Goal: Task Accomplishment & Management: Use online tool/utility

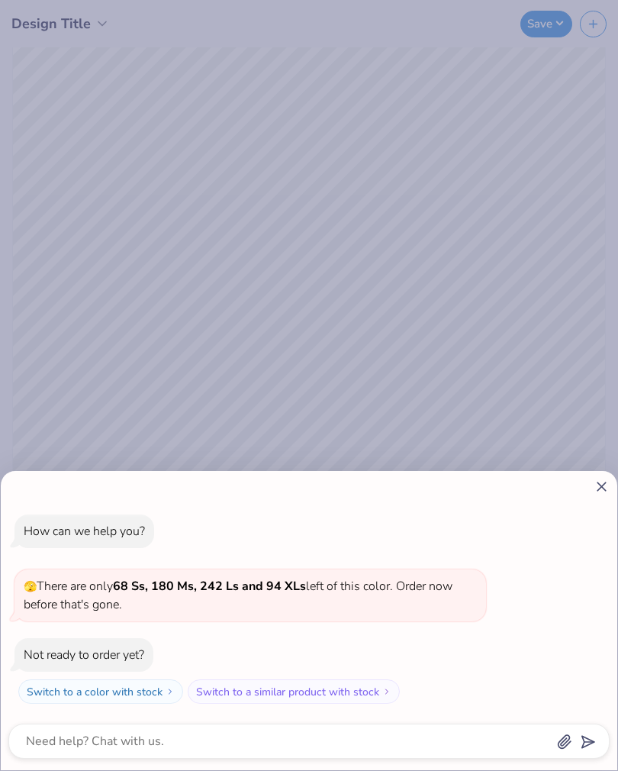
click at [597, 489] on icon at bounding box center [602, 486] width 16 height 16
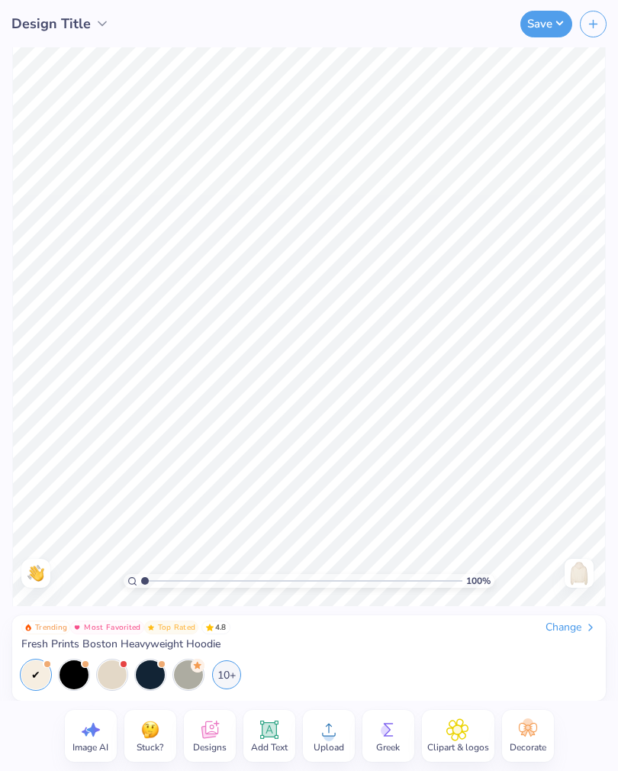
type textarea "x"
click at [576, 624] on div "Change" at bounding box center [571, 627] width 51 height 14
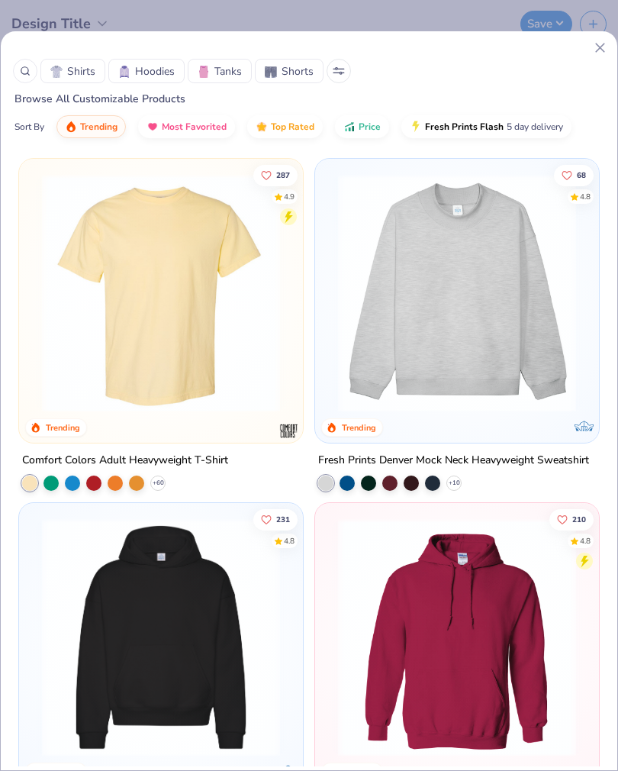
click at [217, 372] on img at bounding box center [160, 293] width 253 height 238
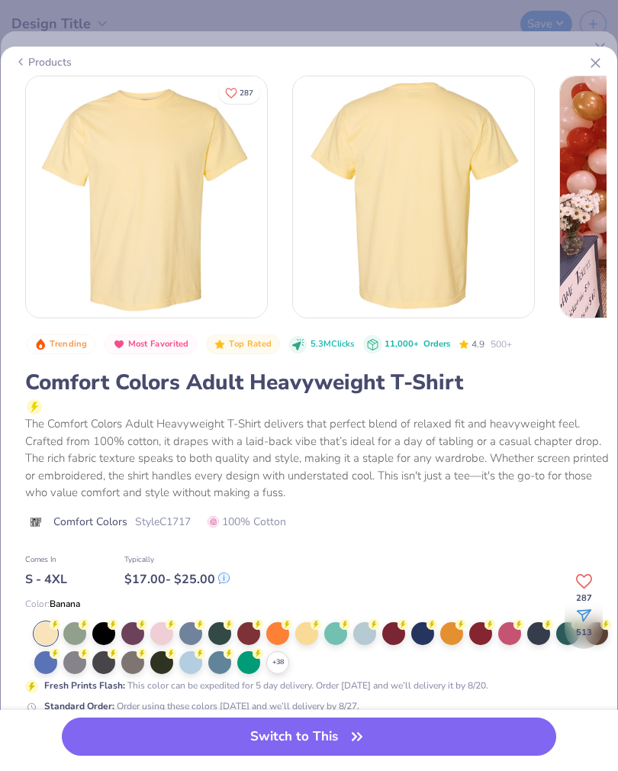
click at [424, 629] on div at bounding box center [422, 633] width 23 height 23
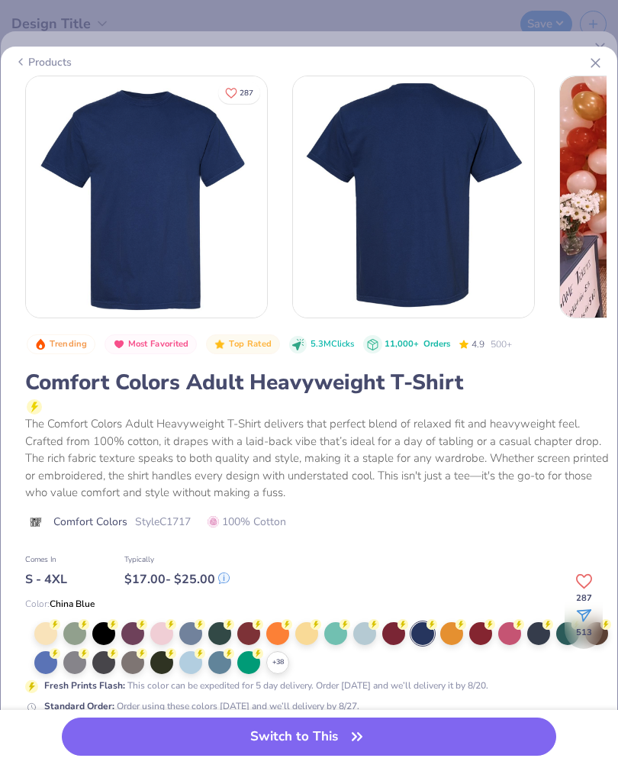
click at [414, 748] on button "Switch to This" at bounding box center [309, 736] width 494 height 38
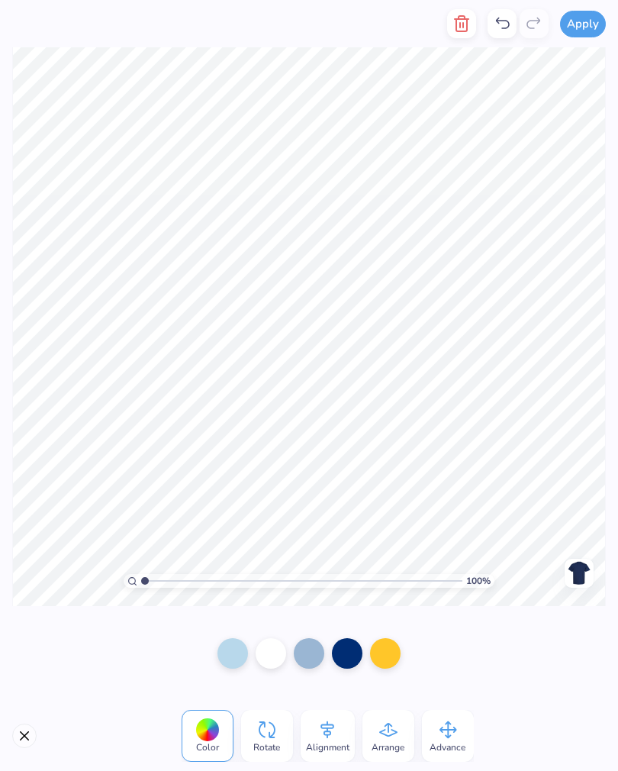
click at [379, 655] on div at bounding box center [385, 653] width 31 height 31
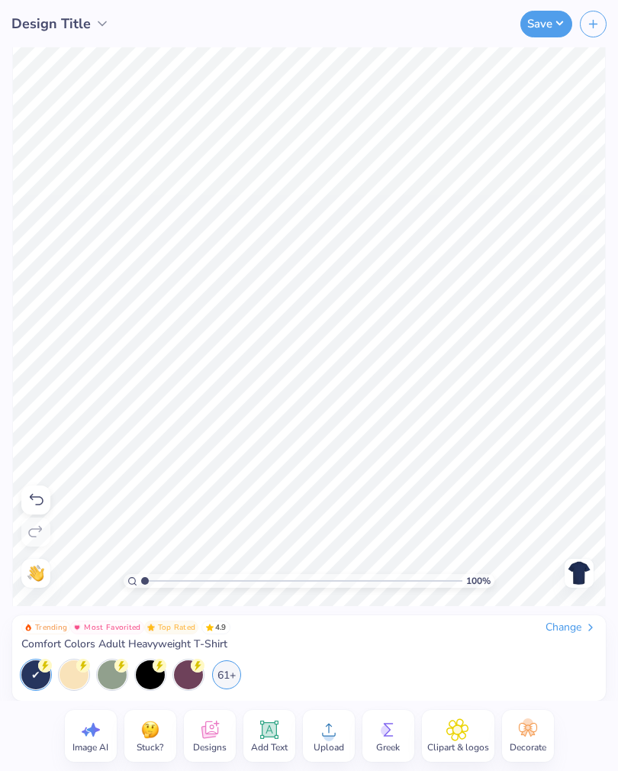
click at [567, 627] on div "Change" at bounding box center [571, 627] width 51 height 14
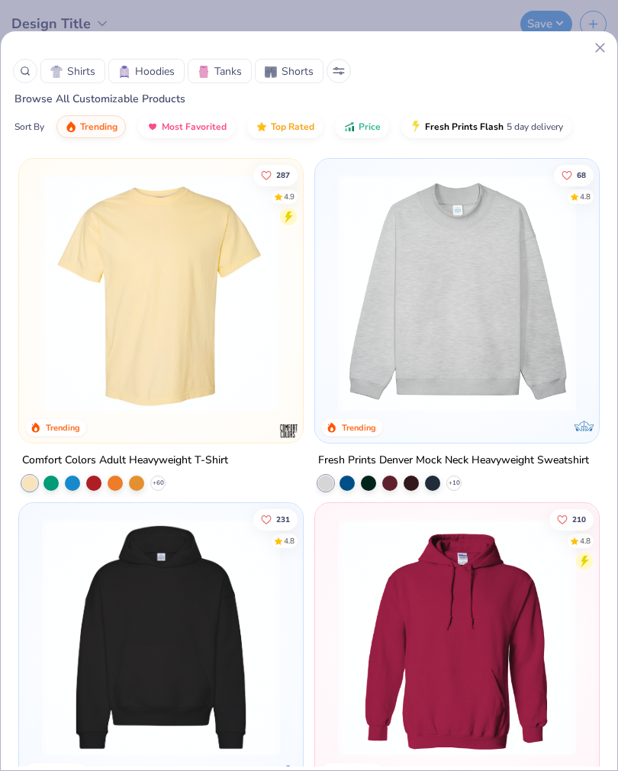
click at [211, 361] on img at bounding box center [160, 293] width 253 height 238
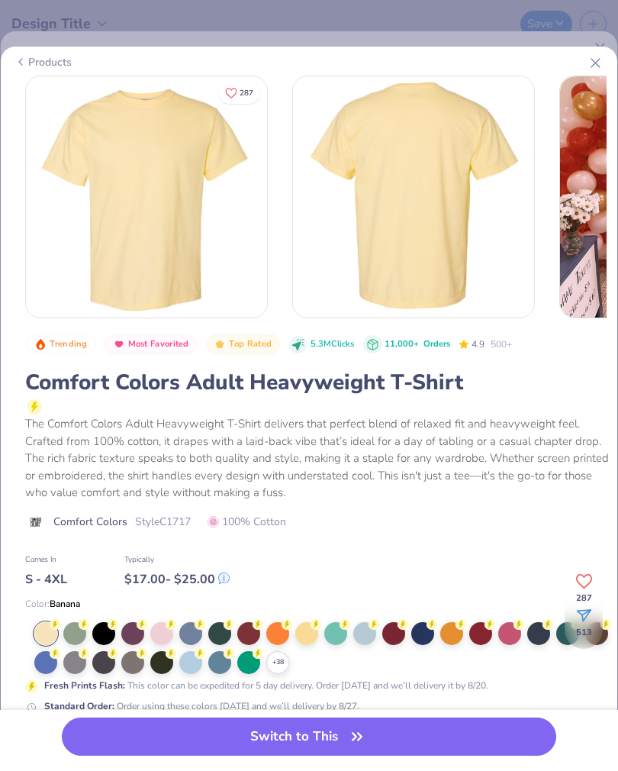
scroll to position [1, 0]
click at [288, 738] on button "Switch to This" at bounding box center [309, 736] width 494 height 38
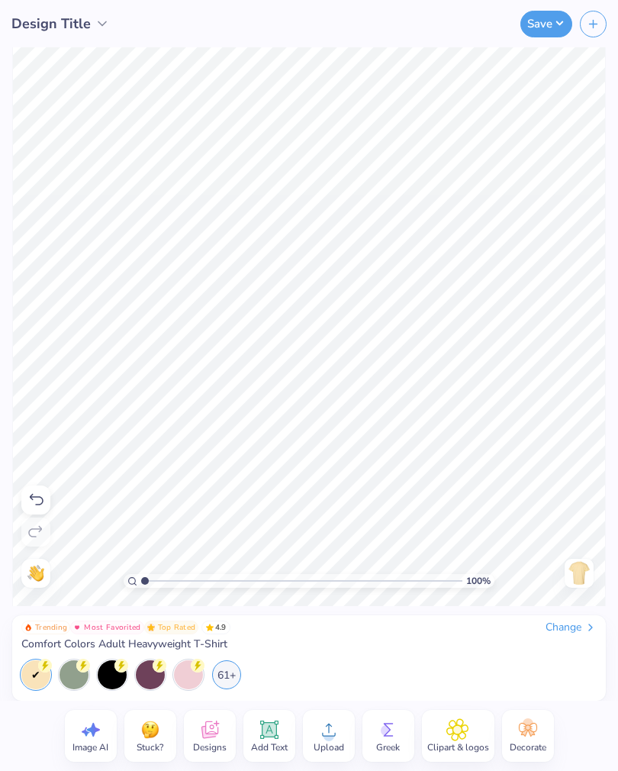
click at [471, 733] on div "Clipart & logos" at bounding box center [458, 736] width 72 height 52
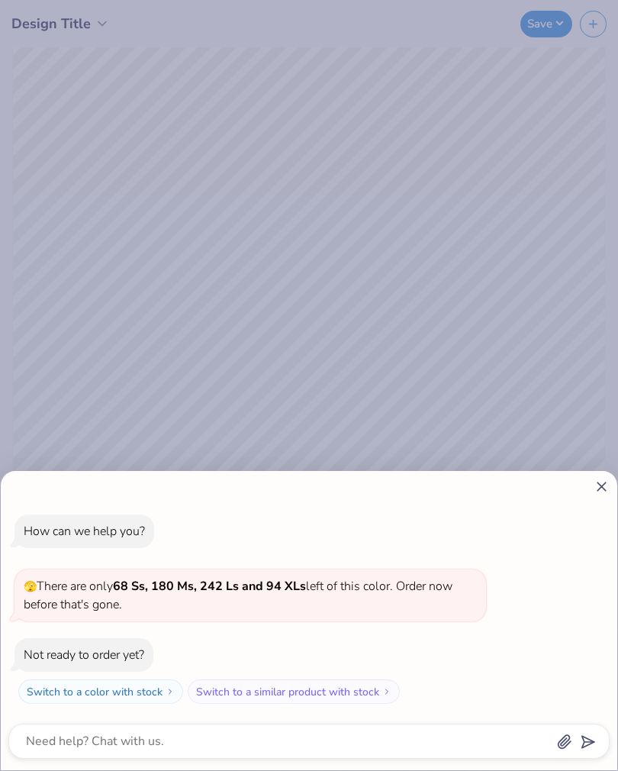
click at [608, 491] on icon at bounding box center [602, 486] width 16 height 16
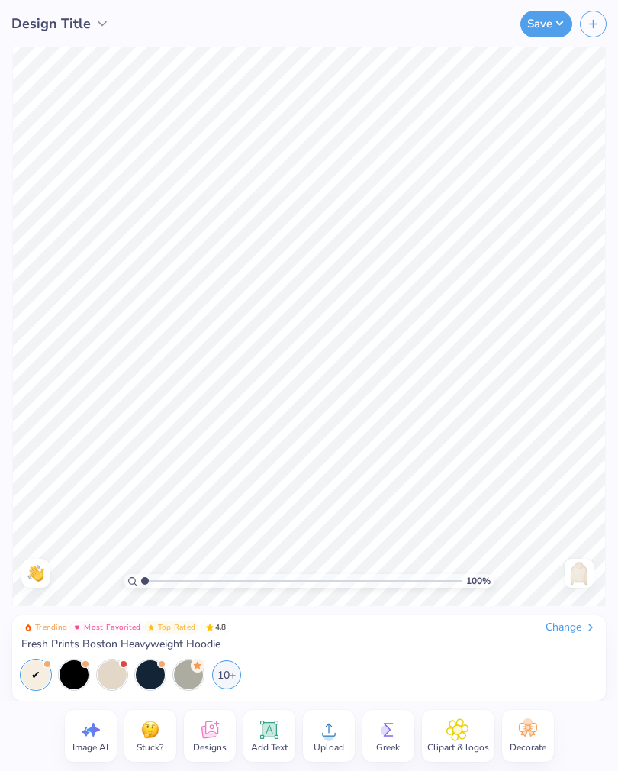
type textarea "x"
click at [568, 623] on div "Change" at bounding box center [571, 627] width 51 height 14
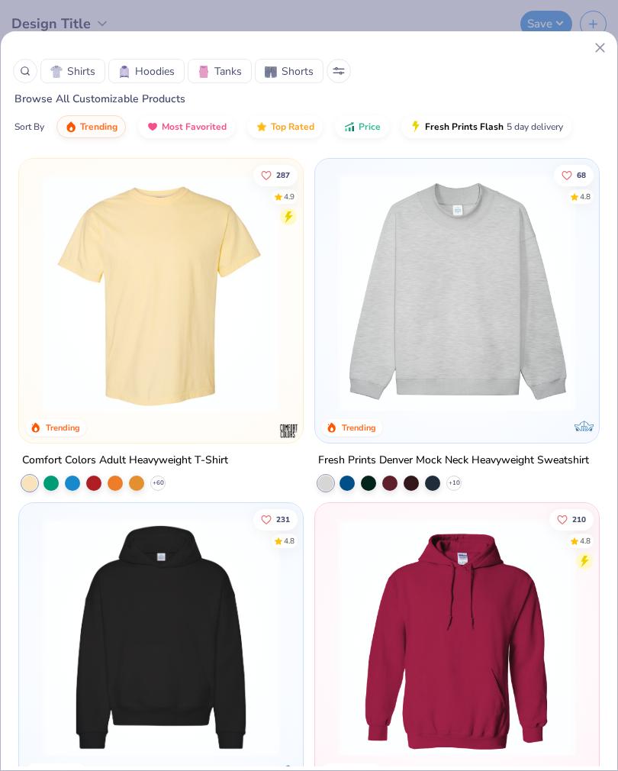
click at [193, 349] on img at bounding box center [160, 293] width 253 height 238
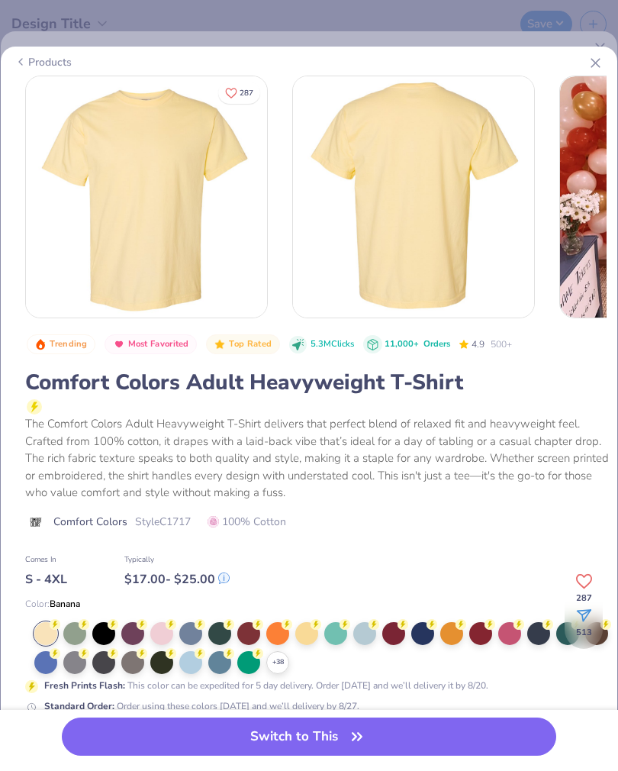
click at [355, 742] on icon "button" at bounding box center [356, 736] width 21 height 21
click at [411, 735] on button "Switch to This" at bounding box center [309, 736] width 494 height 38
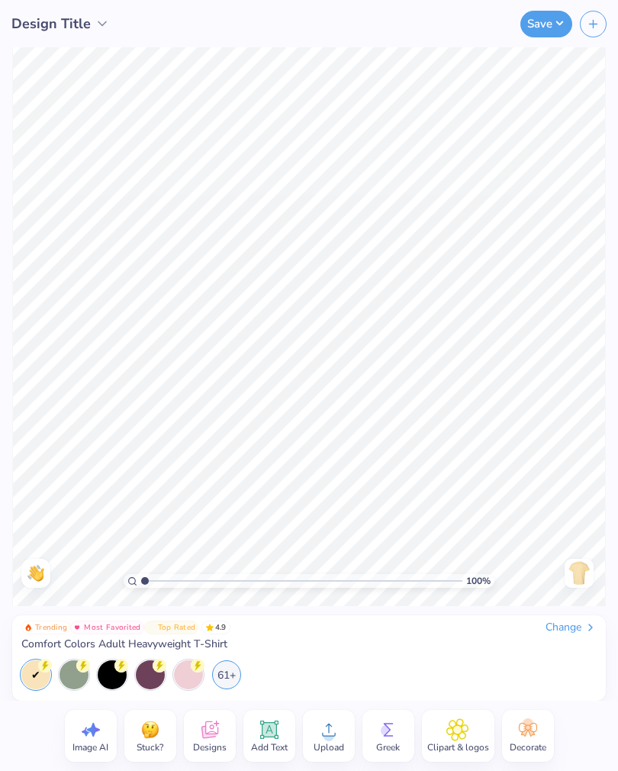
click at [380, 730] on icon at bounding box center [388, 729] width 23 height 23
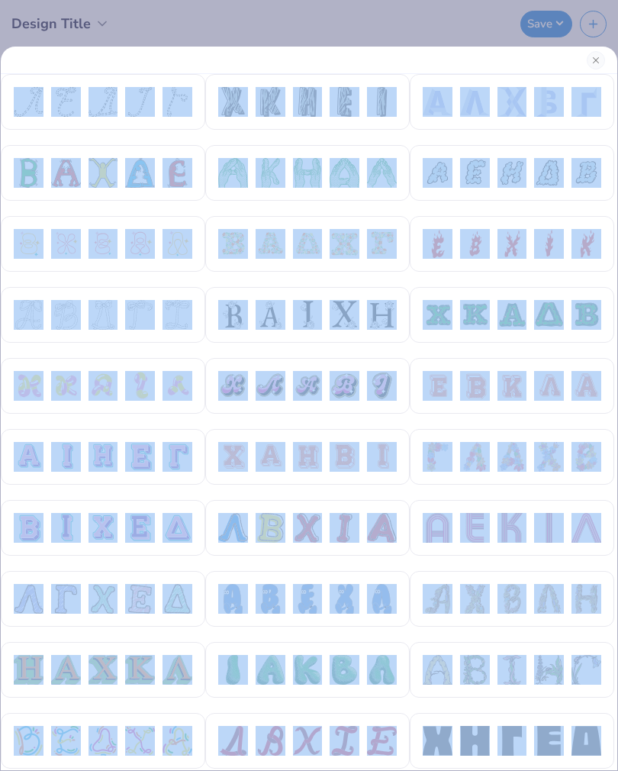
click at [444, 21] on div at bounding box center [309, 385] width 618 height 771
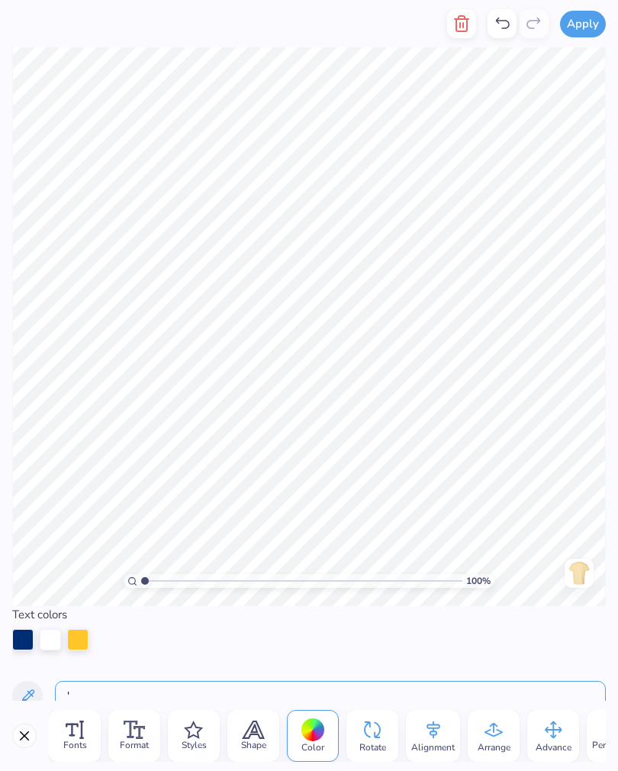
type input "'"
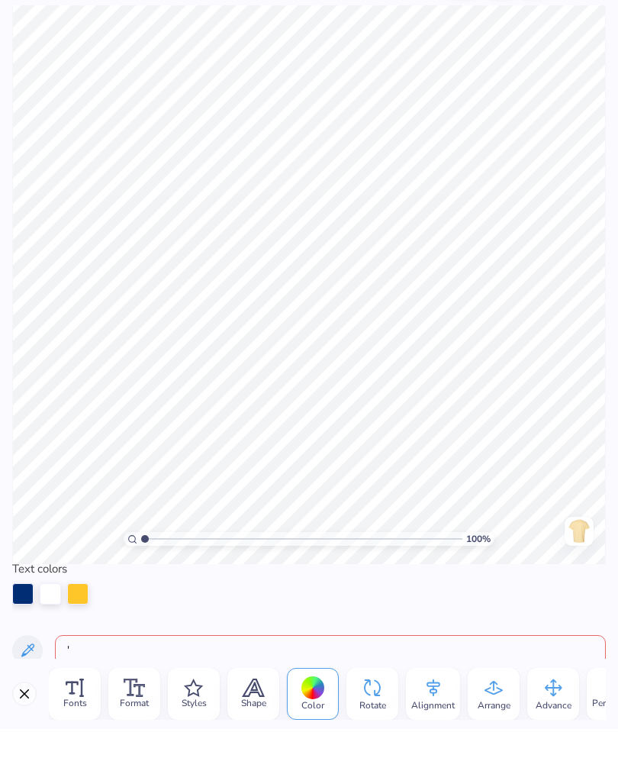
click at [72, 739] on span "Fonts" at bounding box center [75, 745] width 24 height 12
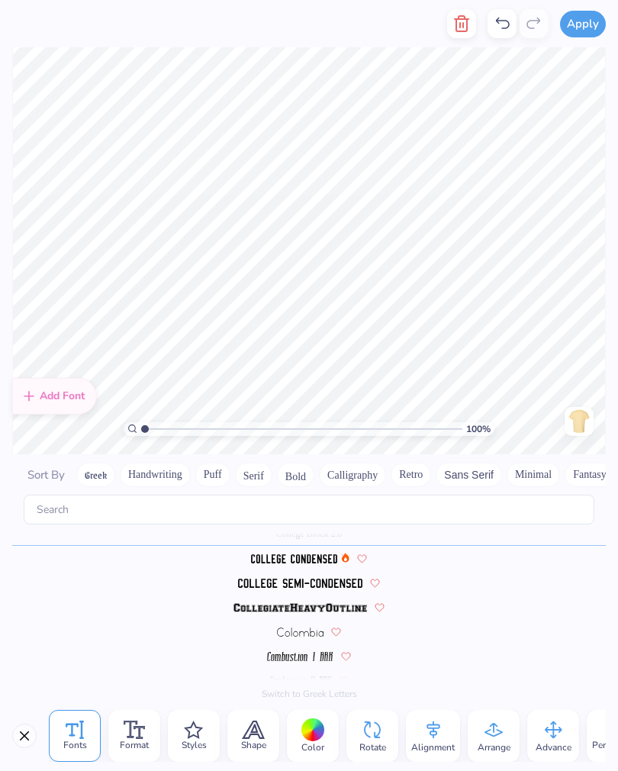
scroll to position [1, 3]
click at [330, 521] on div "College Block 2.0" at bounding box center [309, 533] width 594 height 24
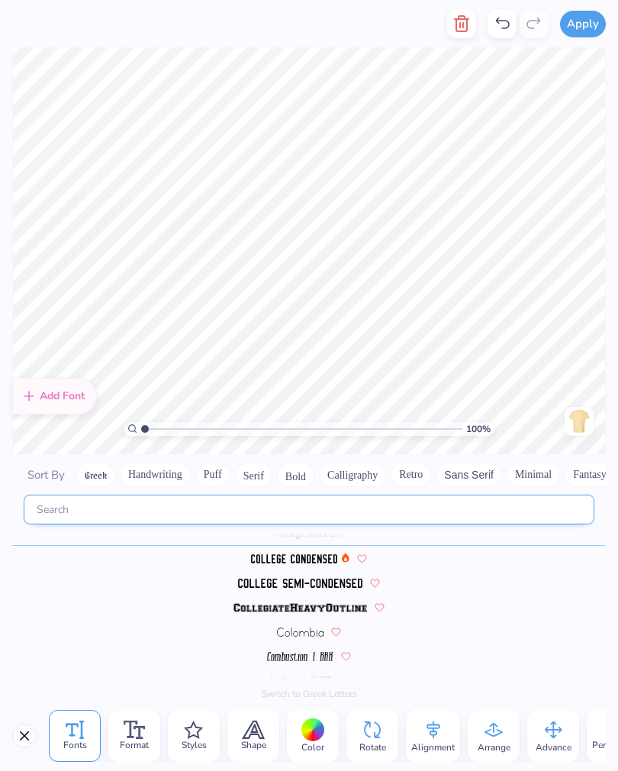
click at [362, 503] on input "text" at bounding box center [309, 509] width 571 height 30
click at [361, 503] on input "text" at bounding box center [309, 509] width 571 height 30
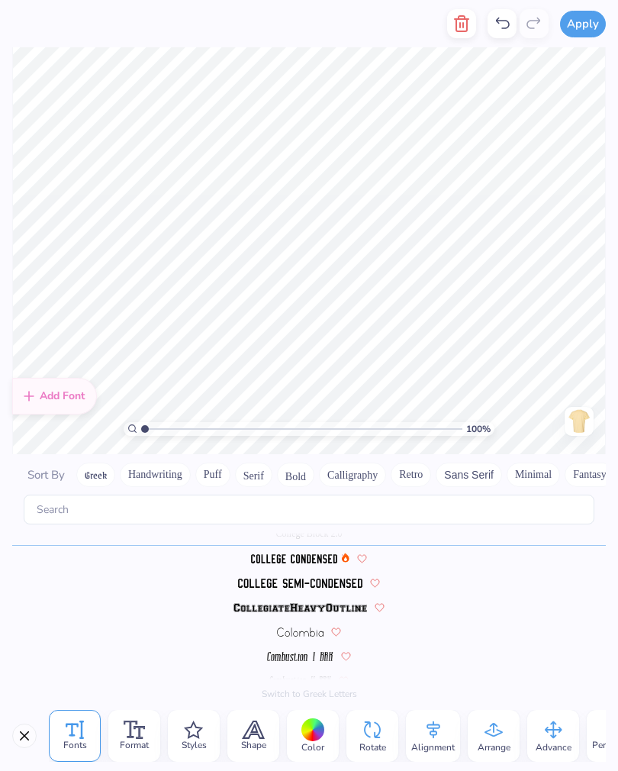
scroll to position [1, 0]
type textarea "X"
type textarea "Ksuwcvb"
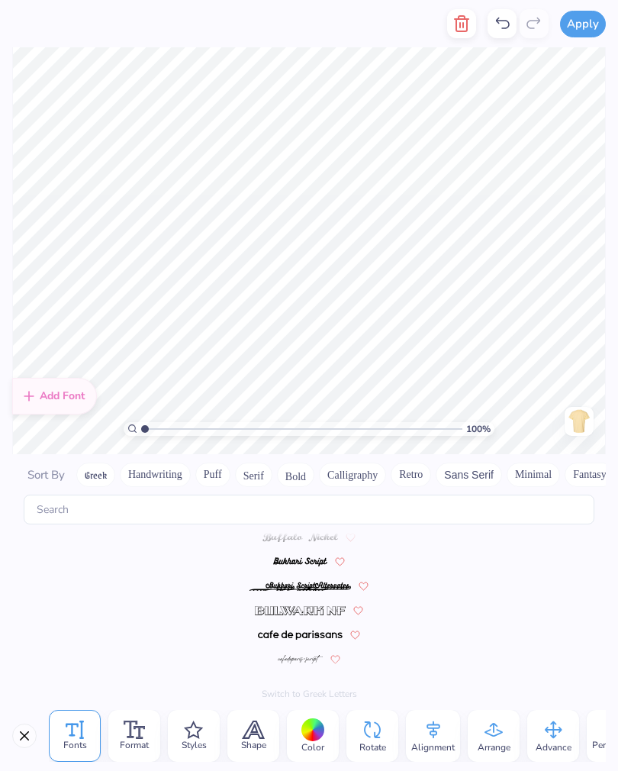
scroll to position [1795, 0]
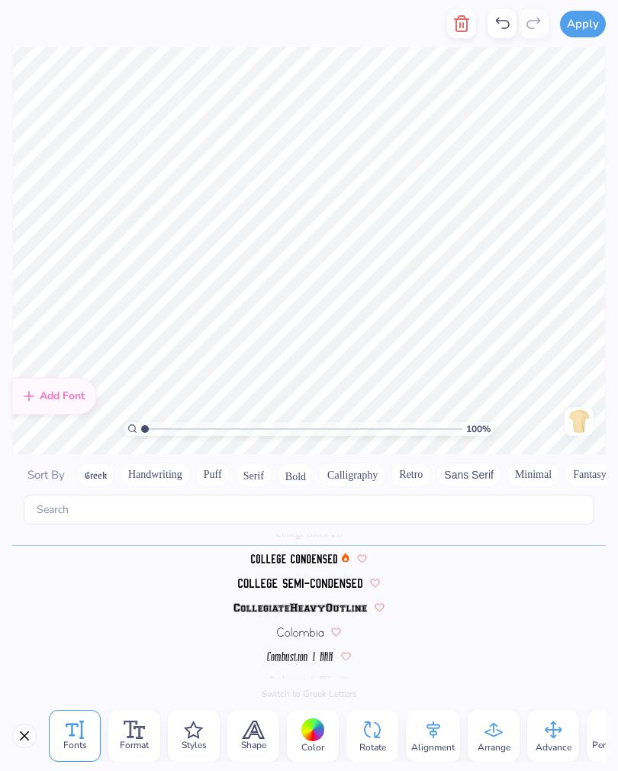
click at [31, 736] on button "Close" at bounding box center [24, 735] width 24 height 24
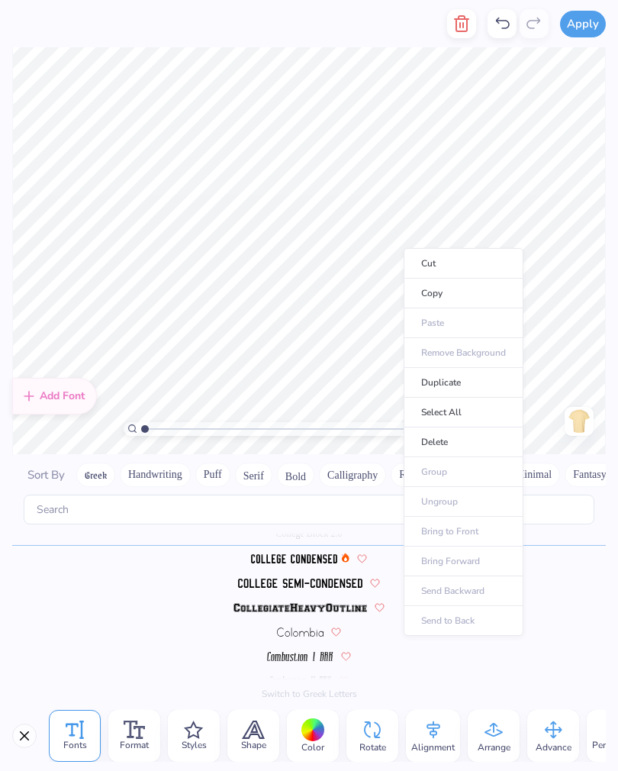
click at [406, 251] on li "Cut" at bounding box center [464, 263] width 120 height 31
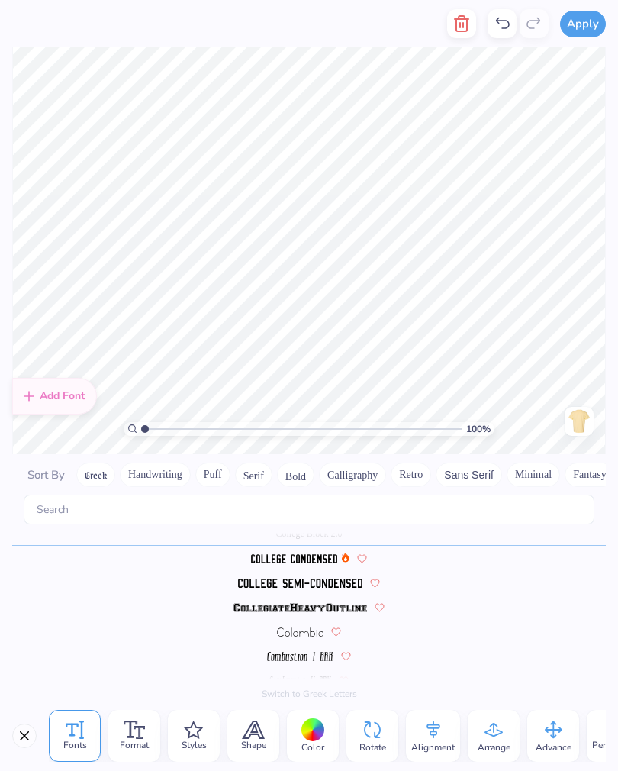
click at [494, 27] on icon at bounding box center [502, 23] width 18 height 18
click at [506, 31] on icon at bounding box center [502, 23] width 18 height 18
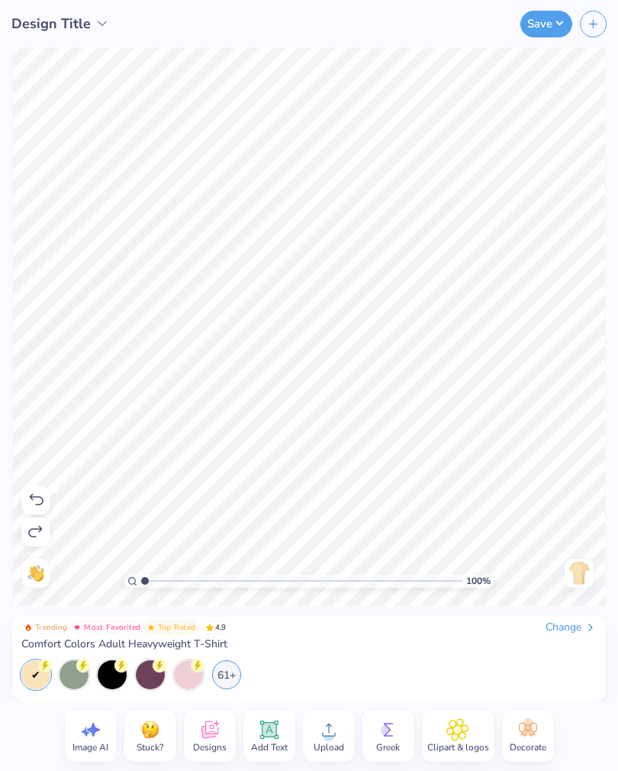
click at [582, 582] on img at bounding box center [579, 573] width 24 height 24
click at [577, 575] on img at bounding box center [579, 573] width 24 height 24
click at [592, 585] on div "Back" at bounding box center [579, 573] width 35 height 29
click at [575, 571] on img at bounding box center [579, 573] width 24 height 24
click at [575, 575] on img at bounding box center [579, 573] width 24 height 24
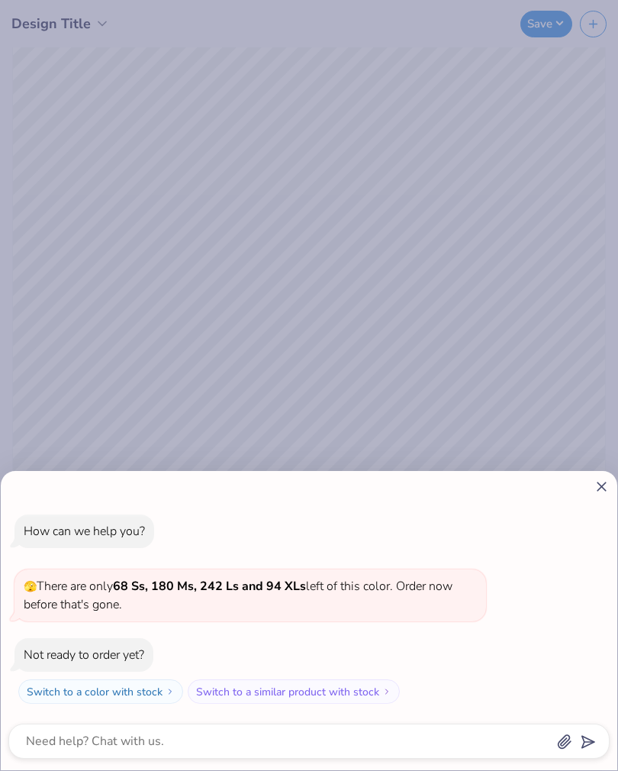
click at [605, 504] on div "How can we help you? 🫣 There are only 68 Ss, 180 Ms, 242 Ls and 94 XLs left of …" at bounding box center [308, 609] width 601 height 214
click at [607, 486] on icon at bounding box center [602, 486] width 16 height 16
type textarea "x"
click at [598, 488] on icon at bounding box center [602, 486] width 16 height 16
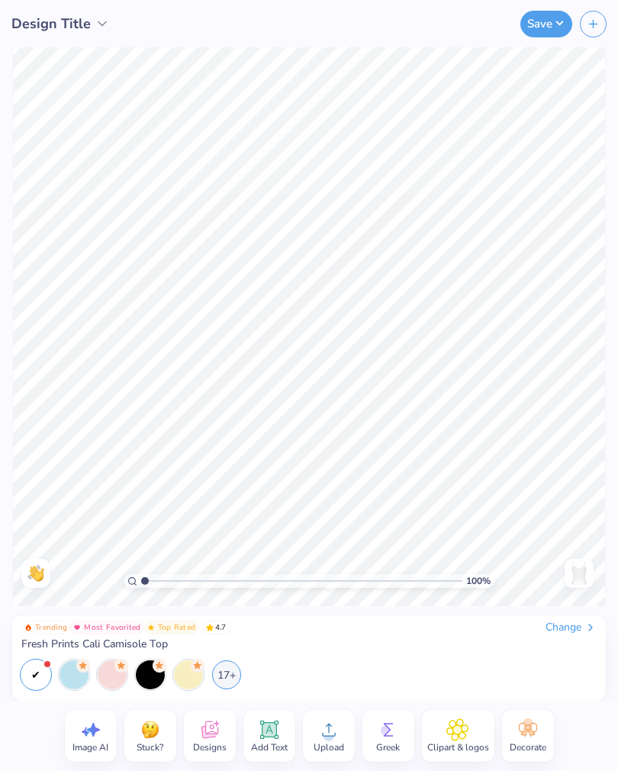
click at [562, 626] on div "Change" at bounding box center [571, 627] width 51 height 14
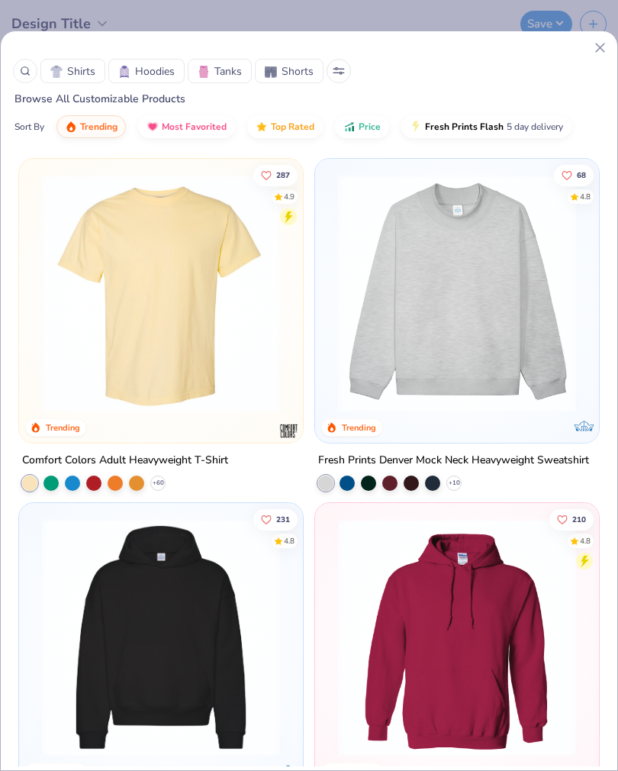
click at [222, 331] on img at bounding box center [160, 293] width 253 height 238
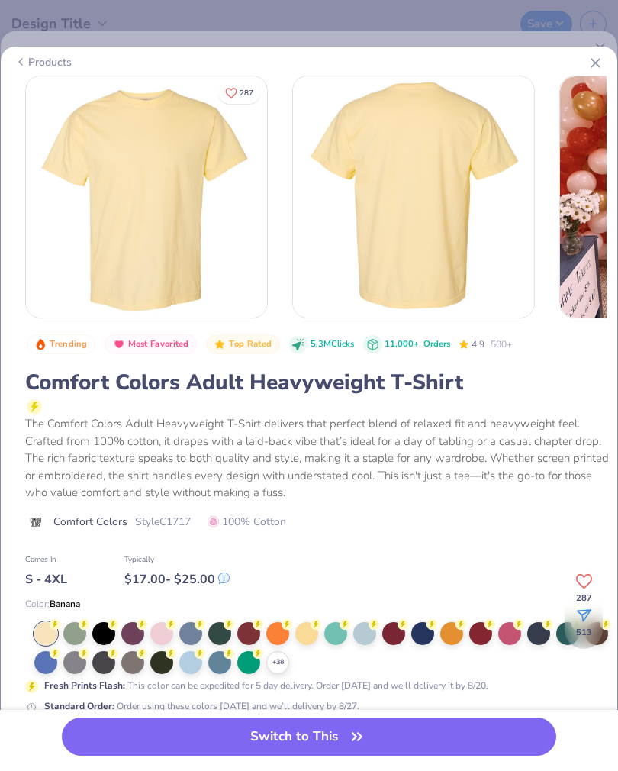
click at [387, 738] on button "Switch to This" at bounding box center [309, 736] width 494 height 38
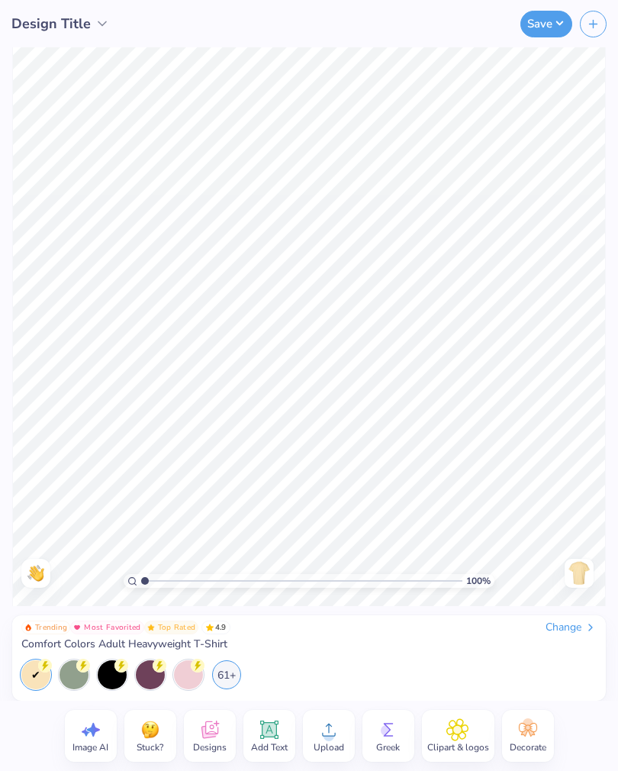
click at [577, 572] on img at bounding box center [579, 573] width 24 height 24
click at [207, 739] on icon at bounding box center [209, 729] width 23 height 23
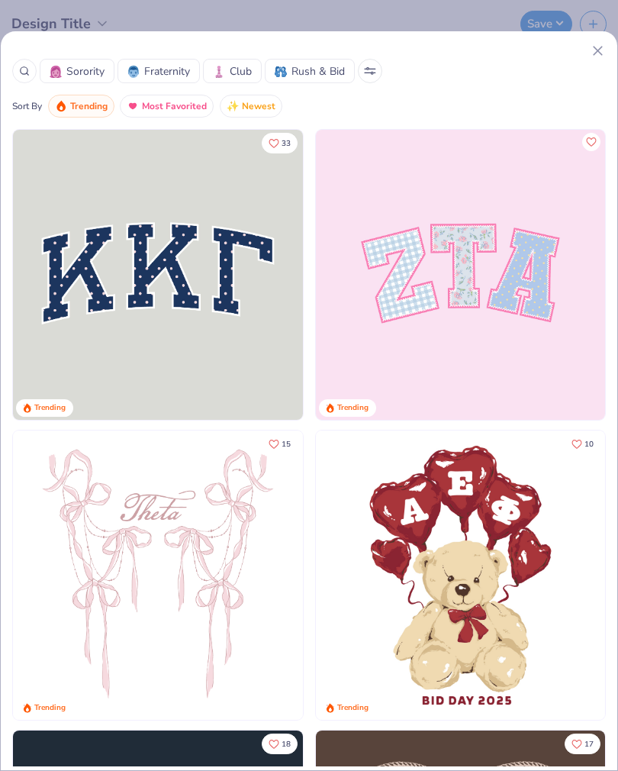
click at [460, 610] on img at bounding box center [461, 575] width 290 height 290
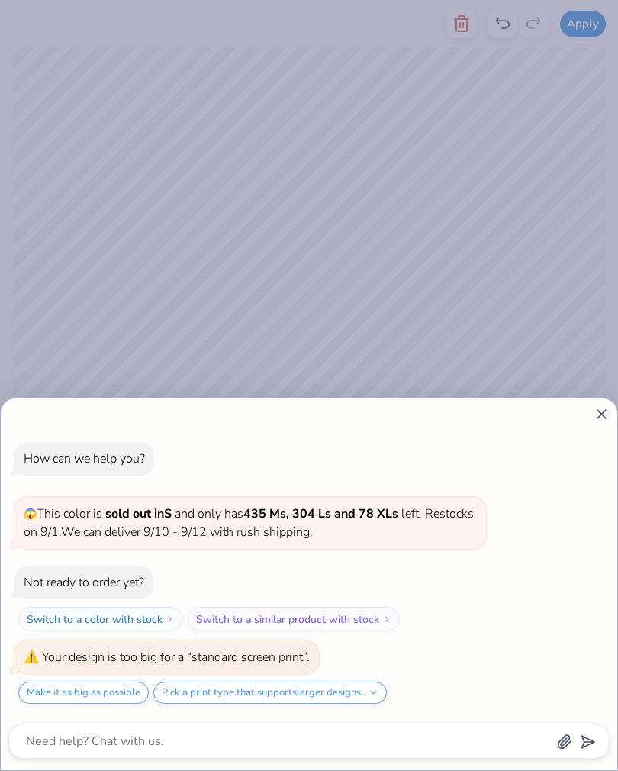
click at [600, 413] on line at bounding box center [601, 414] width 8 height 8
type textarea "x"
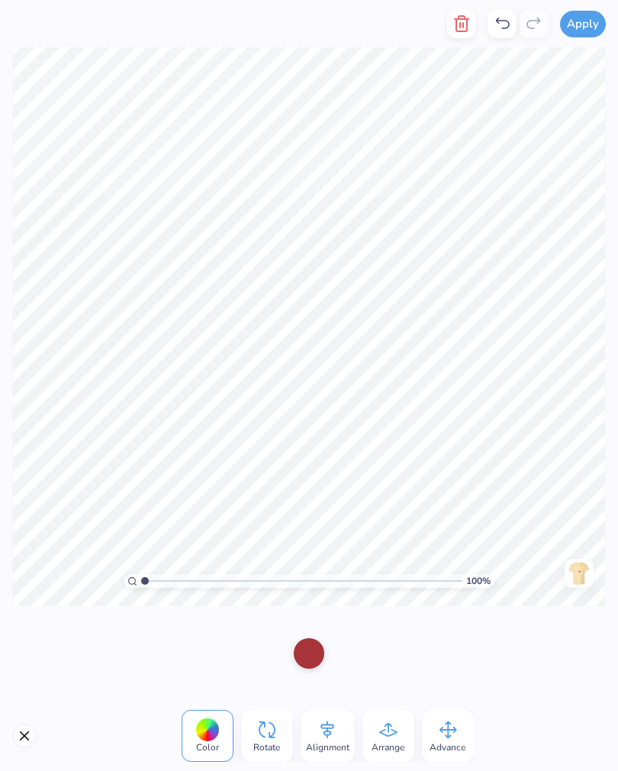
click at [212, 741] on span "Color" at bounding box center [207, 747] width 23 height 12
click at [208, 735] on div at bounding box center [207, 730] width 24 height 24
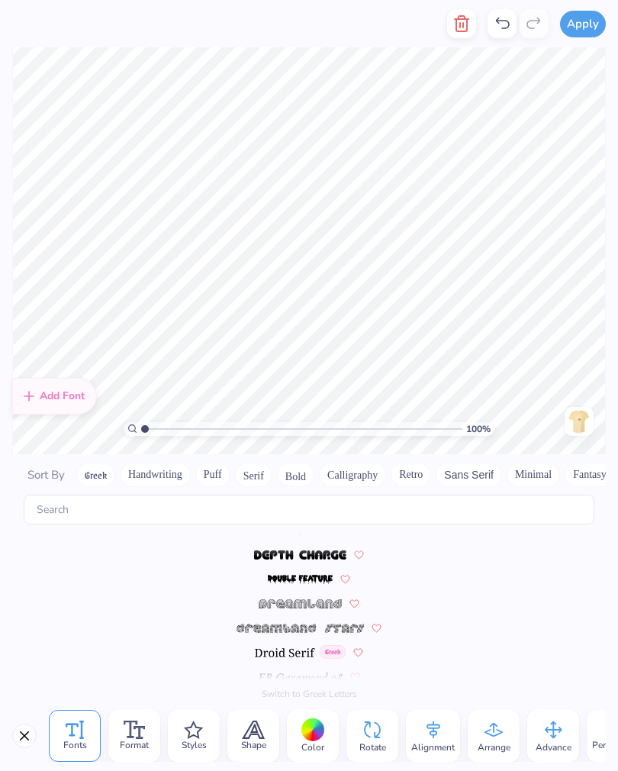
scroll to position [3064, 0]
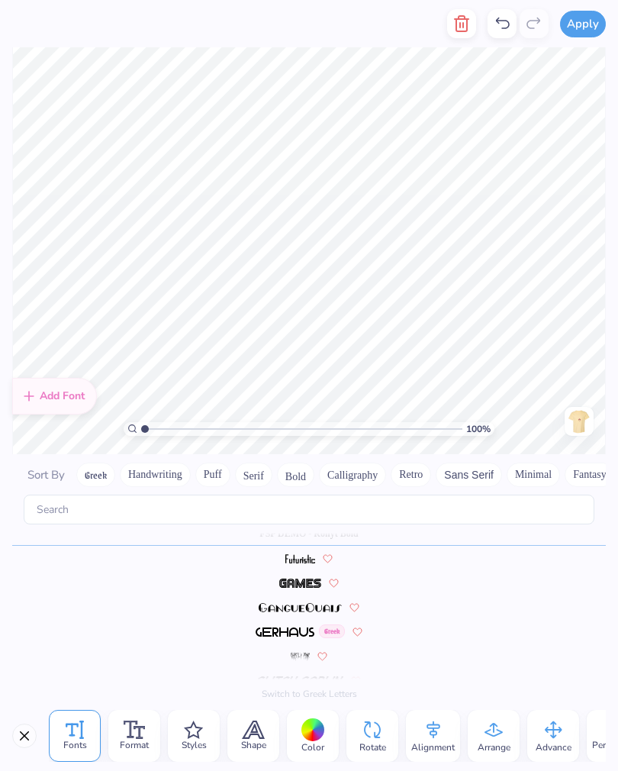
click at [307, 742] on span "Color" at bounding box center [312, 747] width 23 height 12
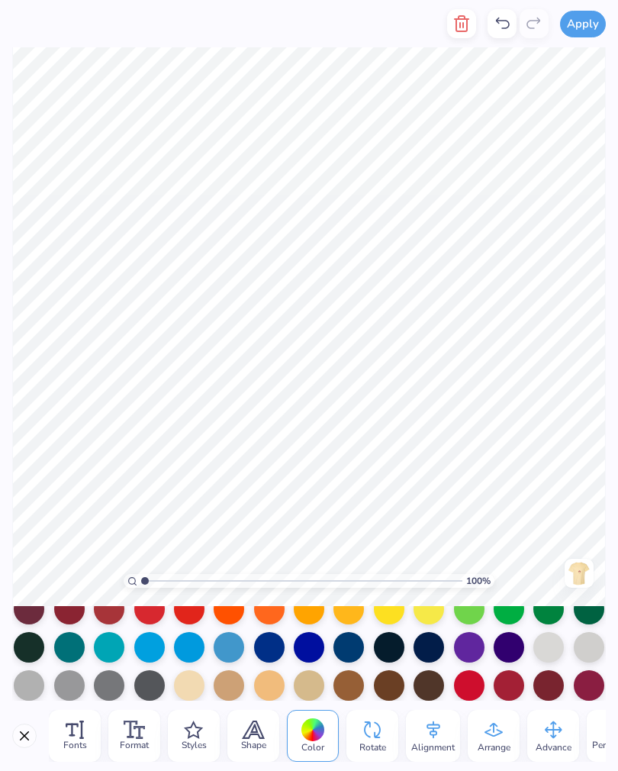
scroll to position [89, 0]
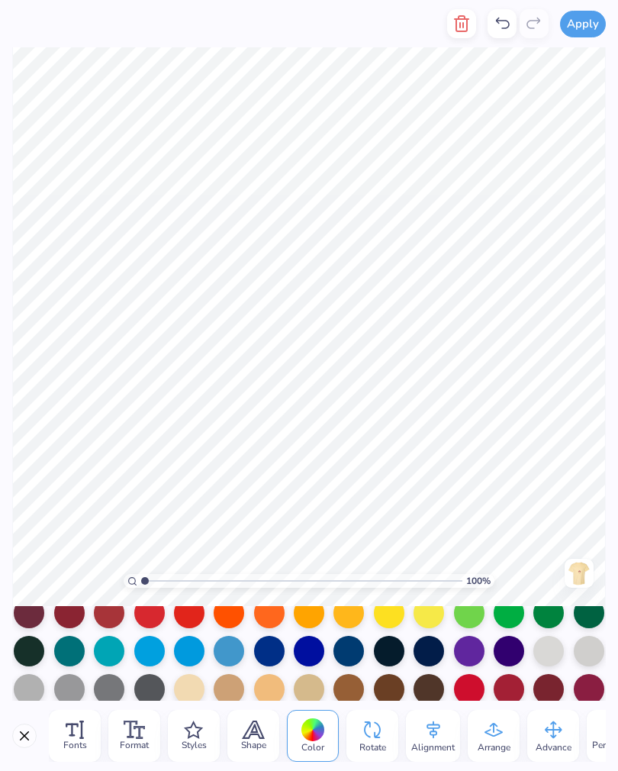
click at [308, 655] on div at bounding box center [309, 651] width 31 height 31
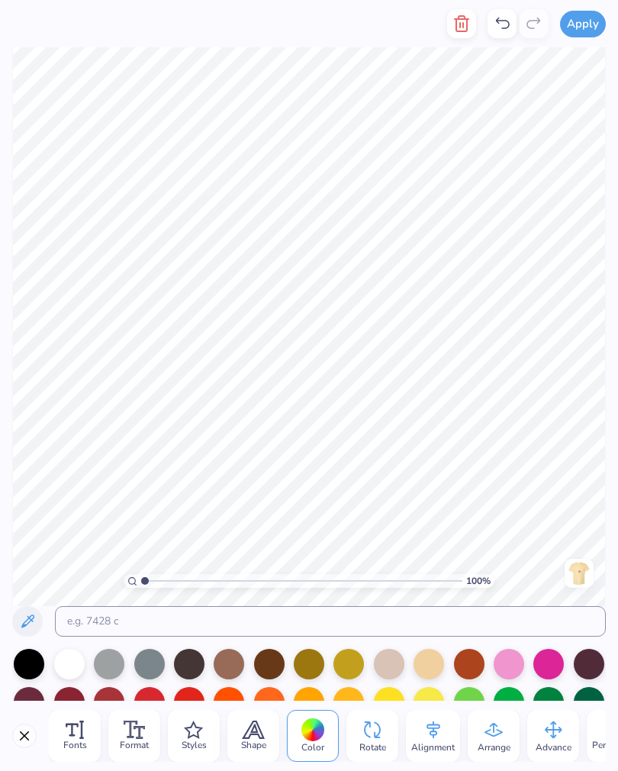
scroll to position [0, 0]
click at [88, 737] on div "Fonts" at bounding box center [75, 736] width 52 height 52
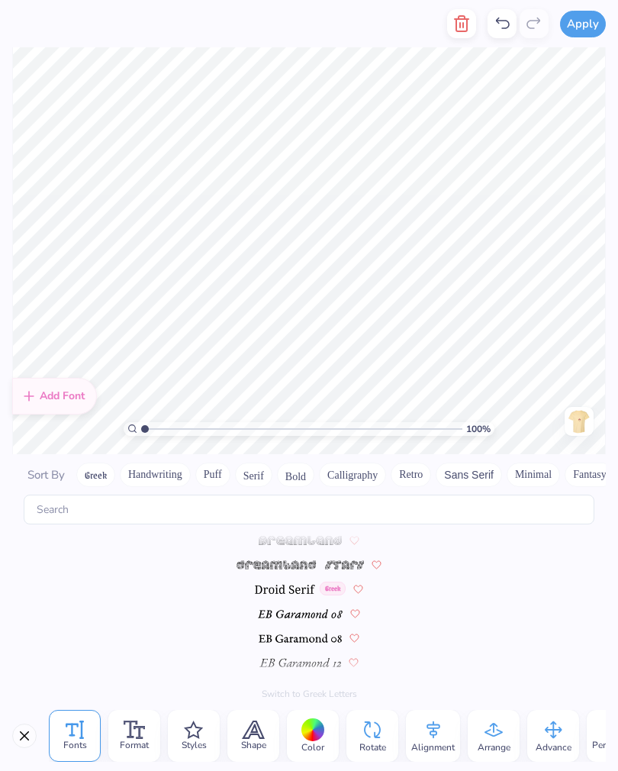
scroll to position [3064, 0]
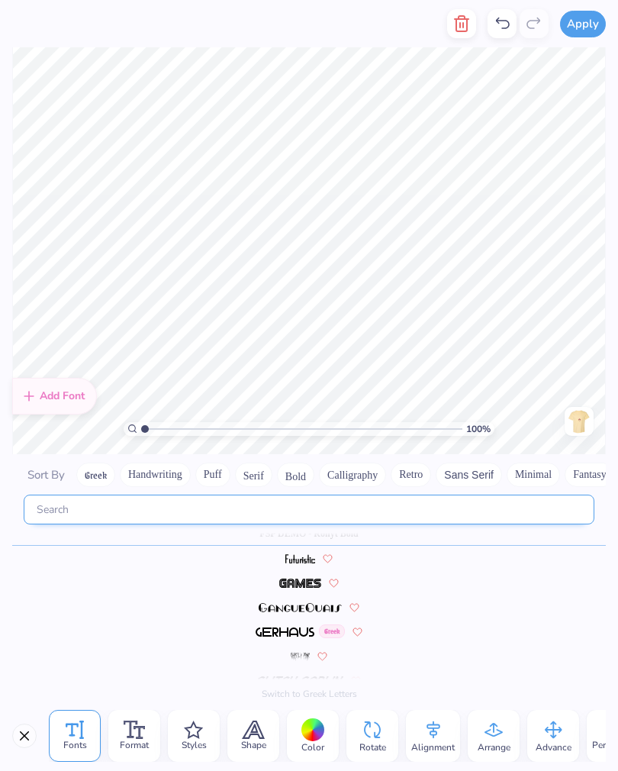
click at [407, 509] on input "text" at bounding box center [309, 509] width 571 height 30
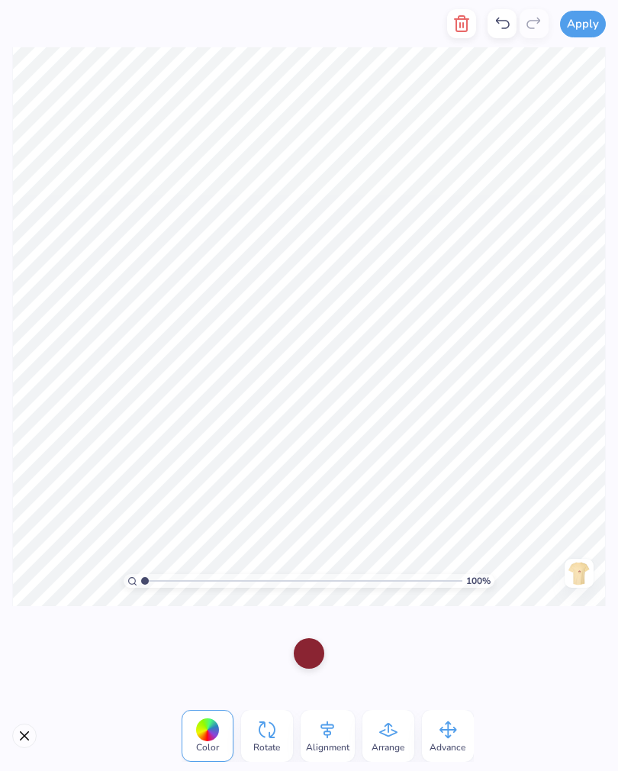
click at [317, 655] on div at bounding box center [309, 653] width 31 height 31
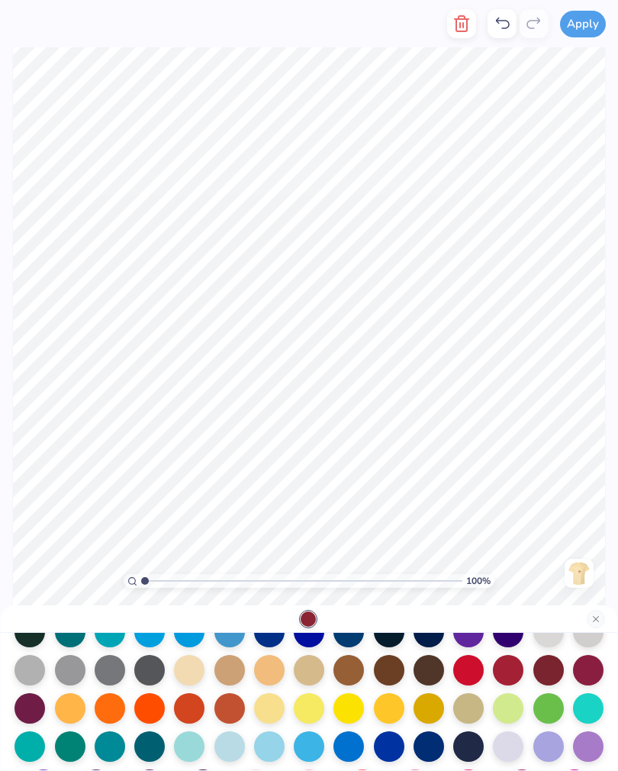
scroll to position [121, 0]
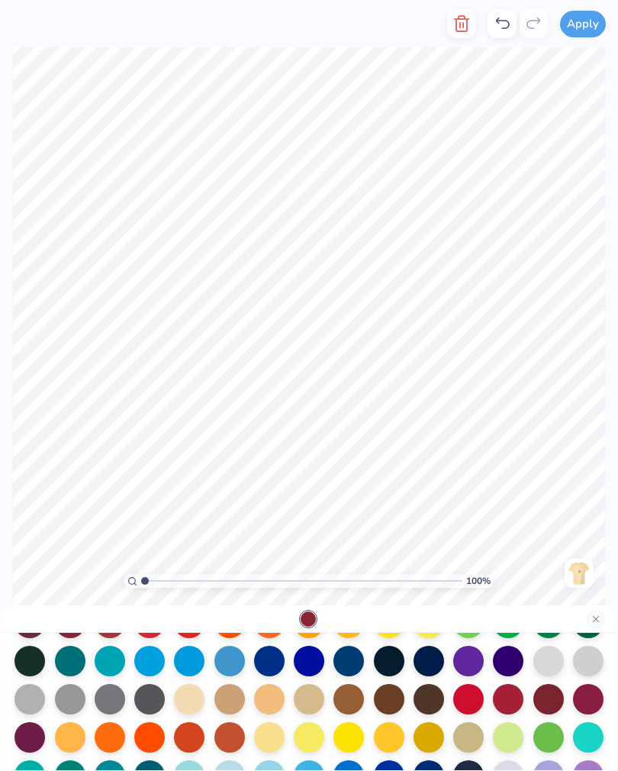
type input "L"
click at [323, 664] on div at bounding box center [309, 660] width 31 height 31
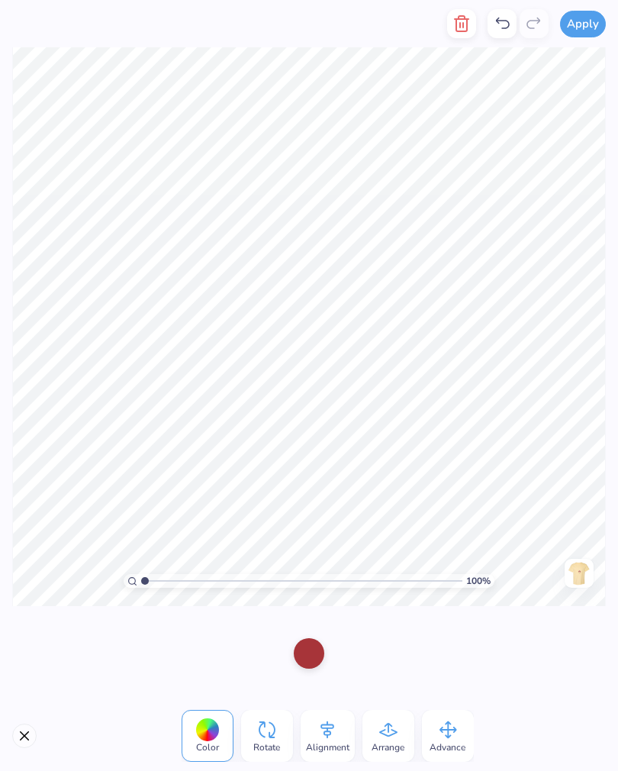
click at [500, 24] on icon at bounding box center [502, 23] width 18 height 18
click at [204, 739] on div at bounding box center [207, 730] width 24 height 24
click at [501, 20] on icon at bounding box center [502, 23] width 18 height 18
click at [303, 642] on div at bounding box center [309, 653] width 31 height 31
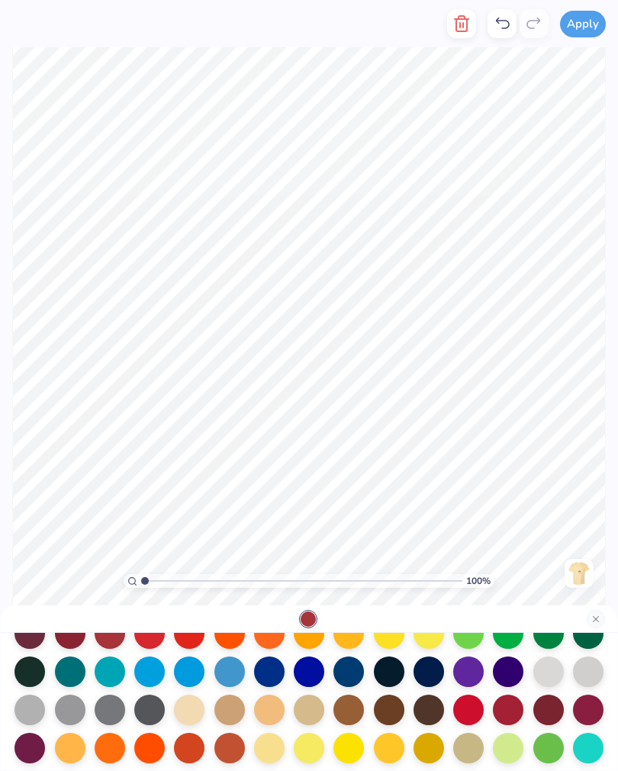
scroll to position [110, 0]
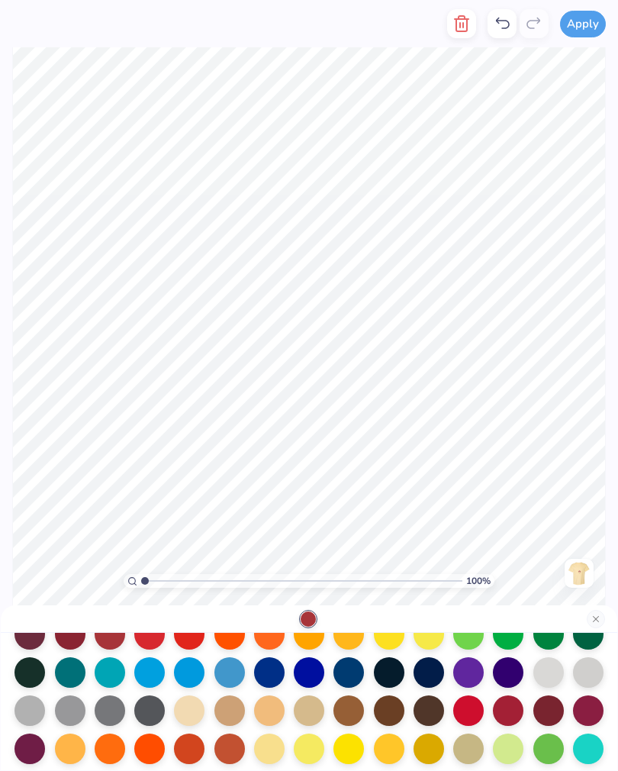
click at [307, 675] on div at bounding box center [309, 672] width 31 height 31
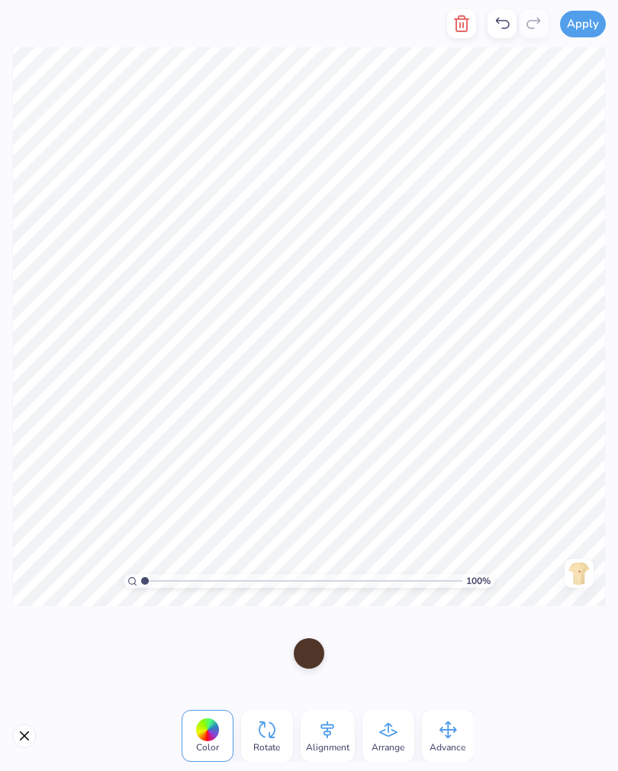
click at [208, 737] on div at bounding box center [207, 730] width 24 height 24
click at [203, 737] on div at bounding box center [207, 730] width 24 height 24
click at [301, 654] on div at bounding box center [309, 653] width 31 height 31
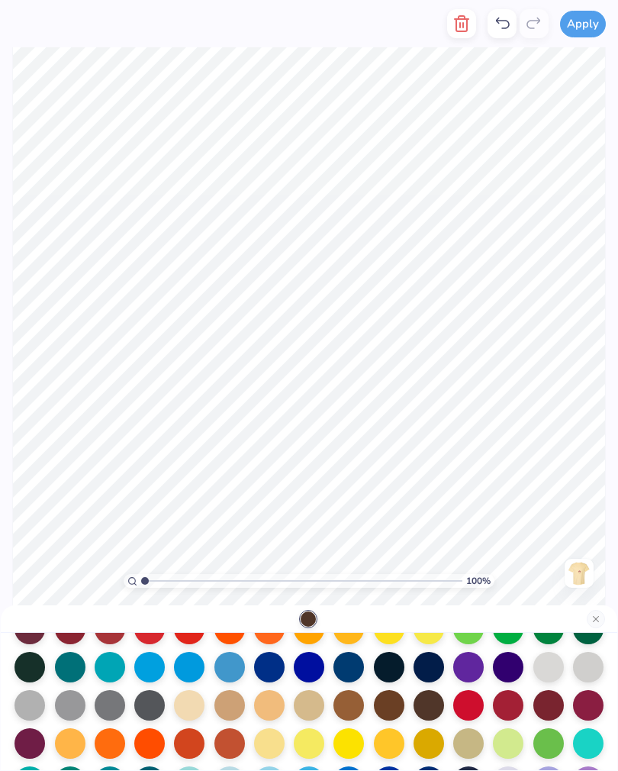
scroll to position [108, 0]
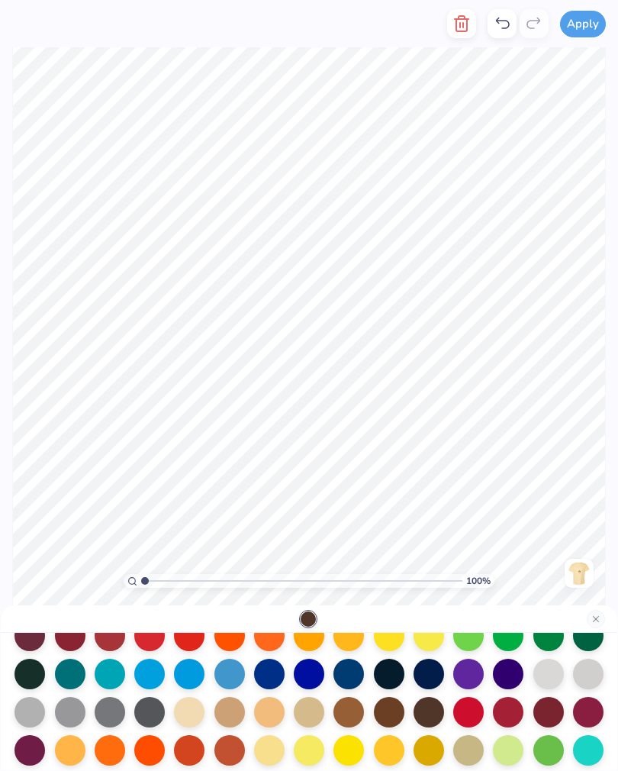
click at [342, 687] on div at bounding box center [348, 673] width 31 height 31
click at [267, 671] on div at bounding box center [269, 673] width 31 height 31
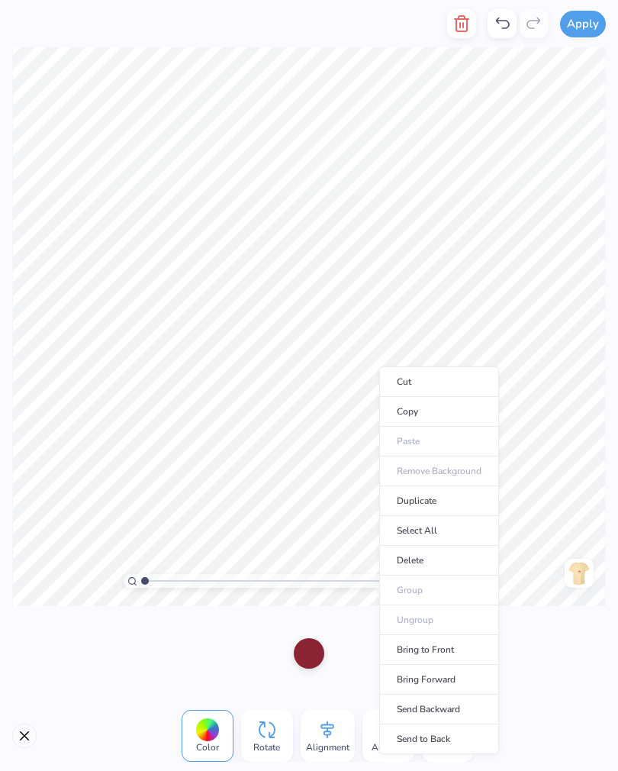
click at [507, 27] on icon at bounding box center [502, 23] width 18 height 18
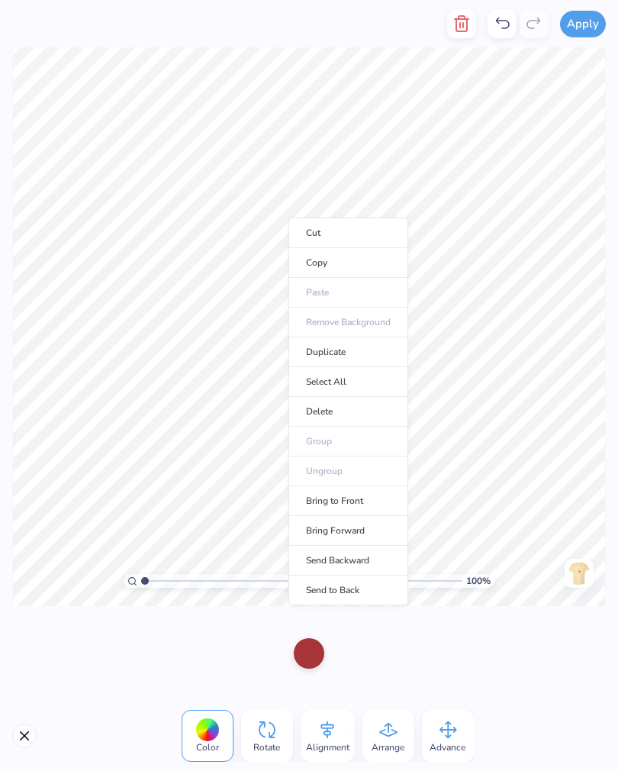
click at [317, 649] on div at bounding box center [309, 653] width 31 height 31
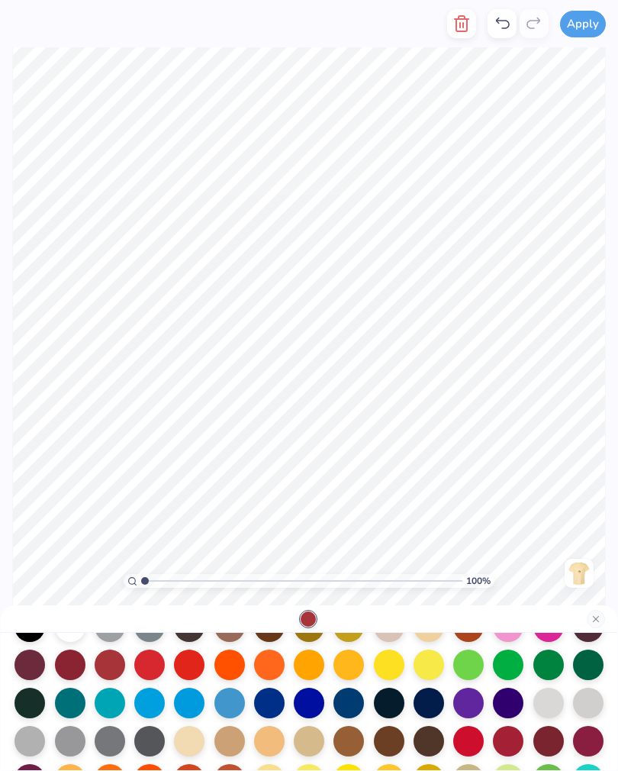
scroll to position [79, 0]
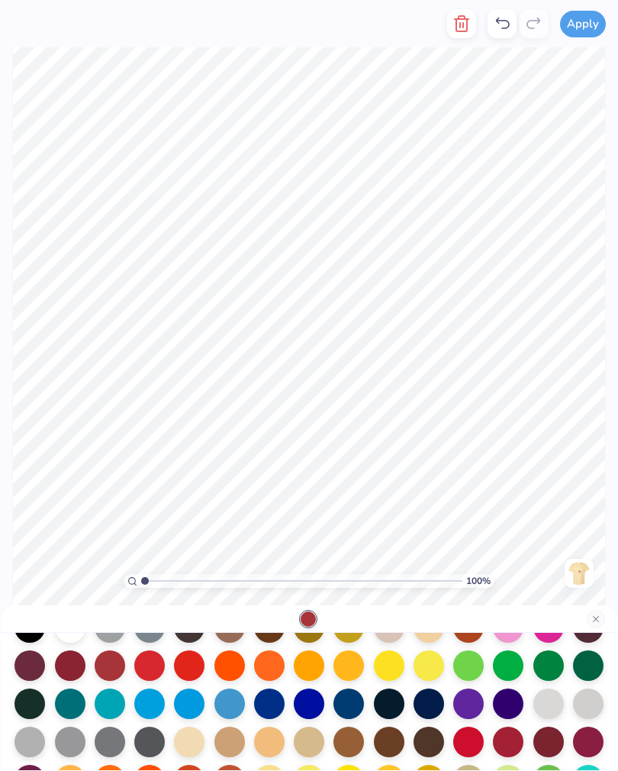
click at [308, 704] on div at bounding box center [309, 703] width 31 height 31
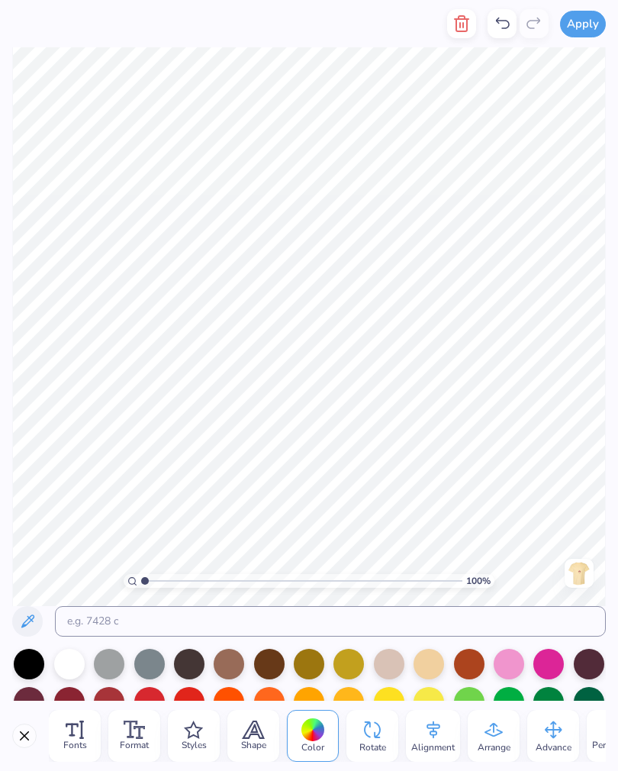
type textarea "E/"
click at [89, 731] on div "Fonts" at bounding box center [75, 736] width 52 height 52
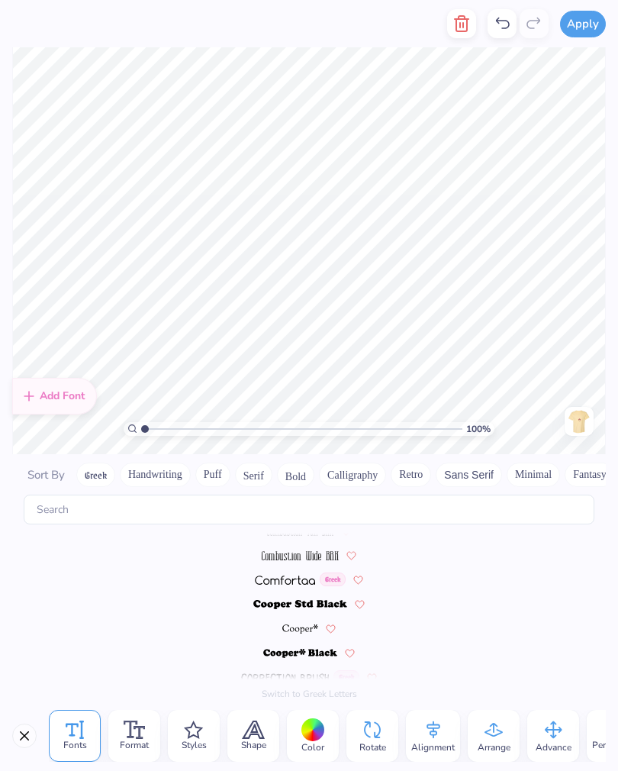
click at [14, 710] on div "Fonts Format Styles Shape Color Rotate Alignment Arrange Advance Personalized N…" at bounding box center [309, 735] width 618 height 70
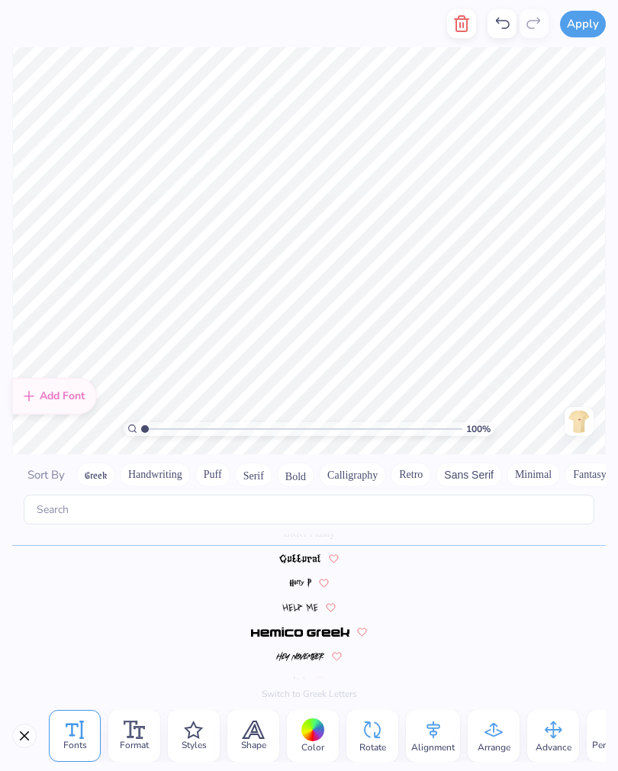
click at [28, 732] on button "Close" at bounding box center [24, 735] width 24 height 24
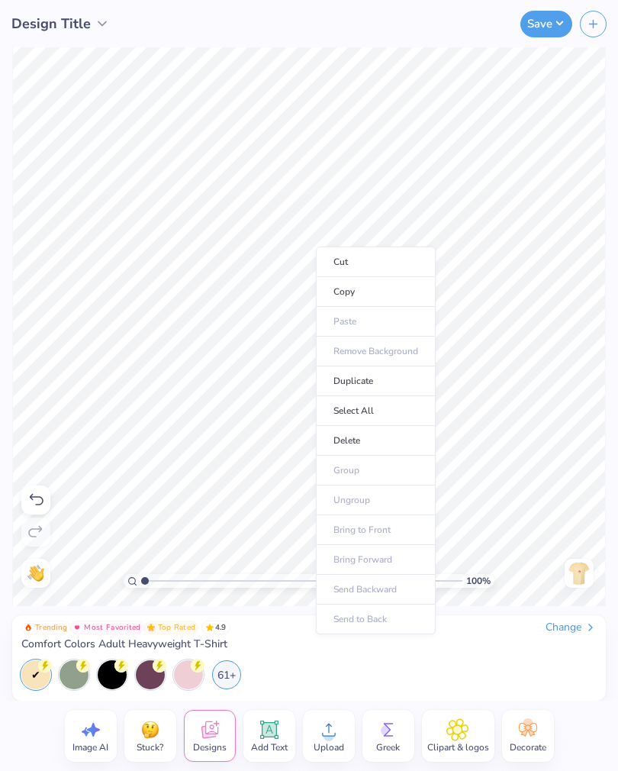
click at [388, 449] on li "Delete" at bounding box center [376, 441] width 120 height 30
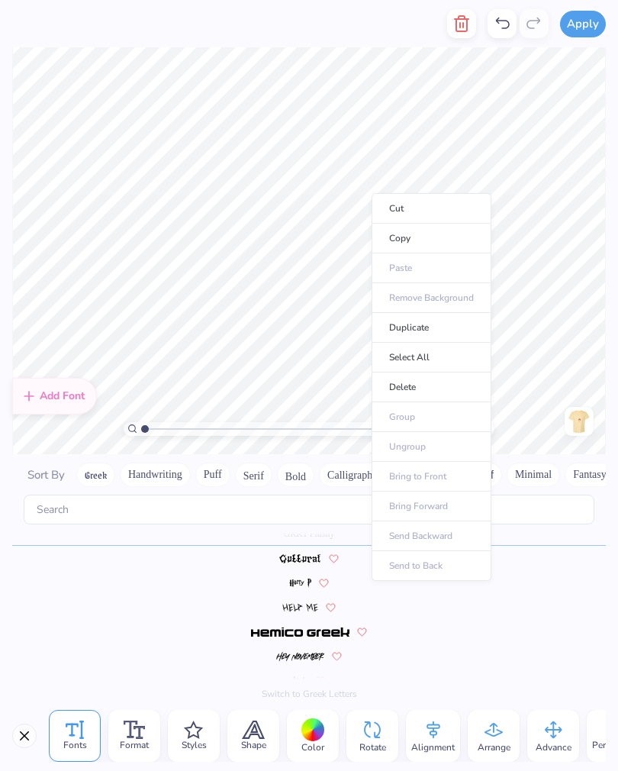
click at [465, 398] on li "Delete" at bounding box center [432, 387] width 120 height 30
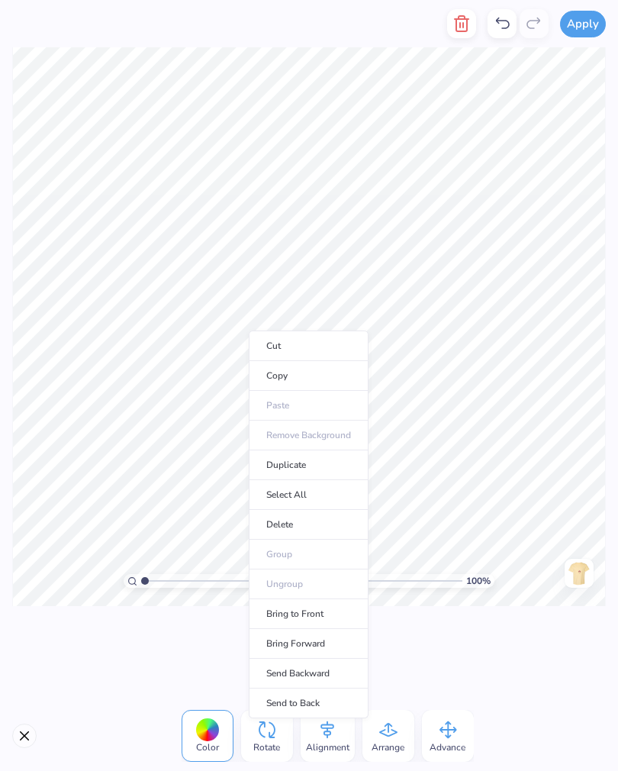
click at [330, 516] on li "Delete" at bounding box center [309, 525] width 120 height 30
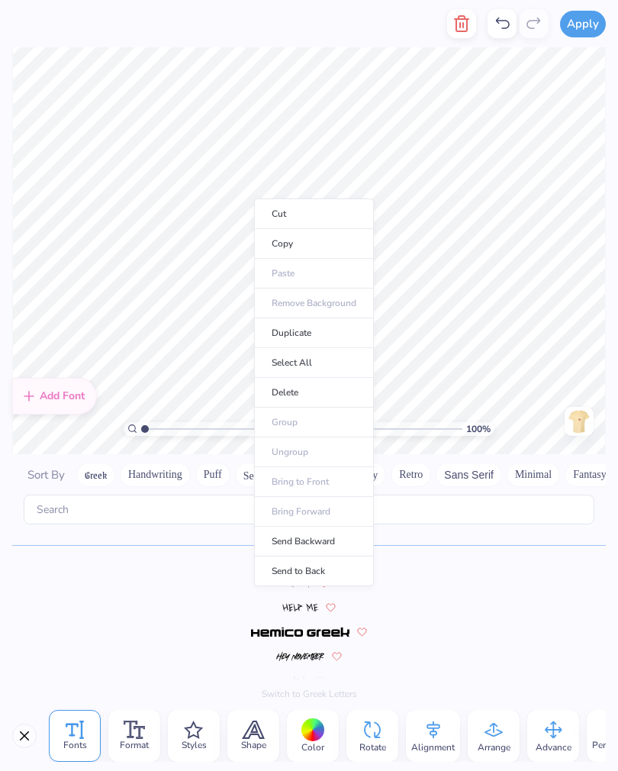
click at [309, 390] on li "Delete" at bounding box center [314, 393] width 120 height 30
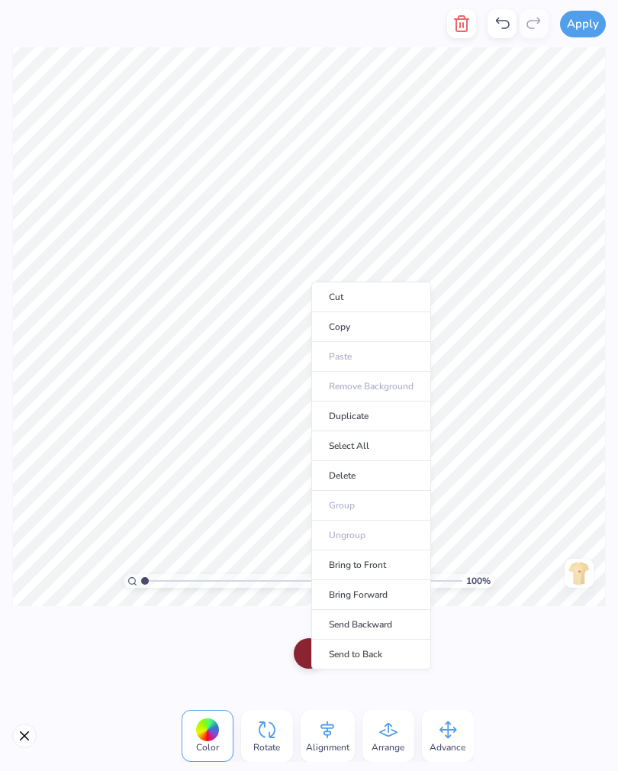
click at [507, 18] on icon at bounding box center [502, 23] width 18 height 18
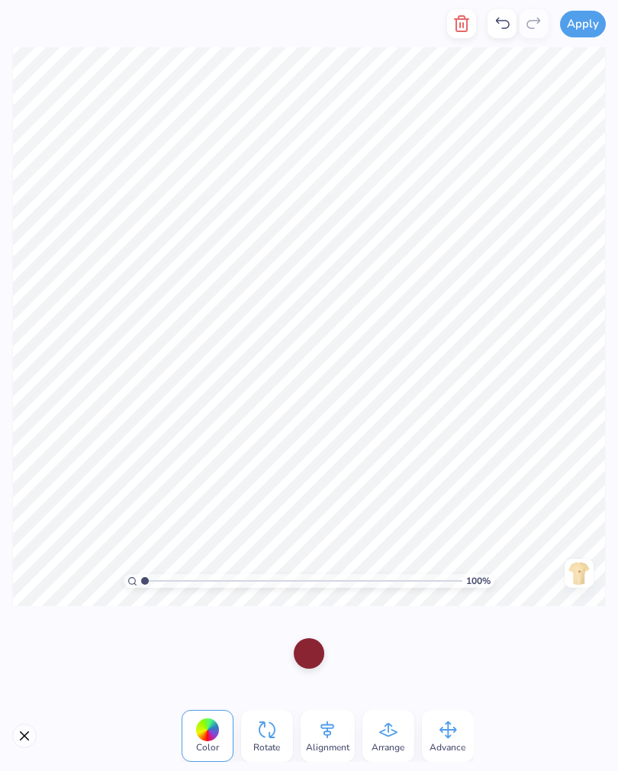
click at [308, 650] on div at bounding box center [309, 653] width 31 height 31
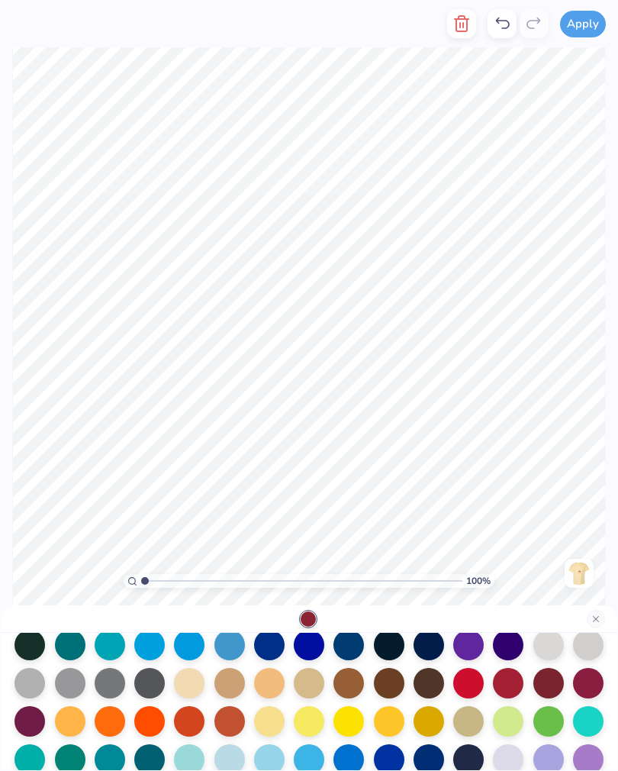
scroll to position [134, 0]
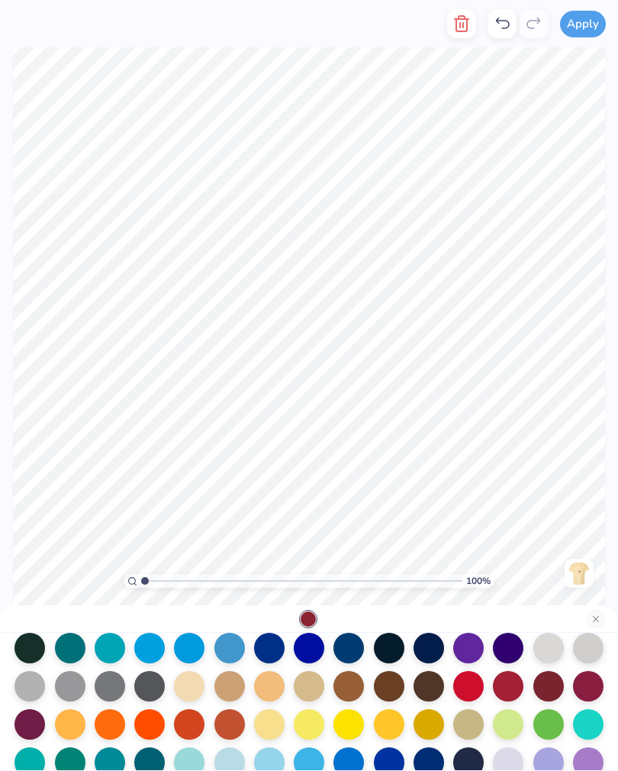
click at [309, 650] on div at bounding box center [309, 648] width 31 height 31
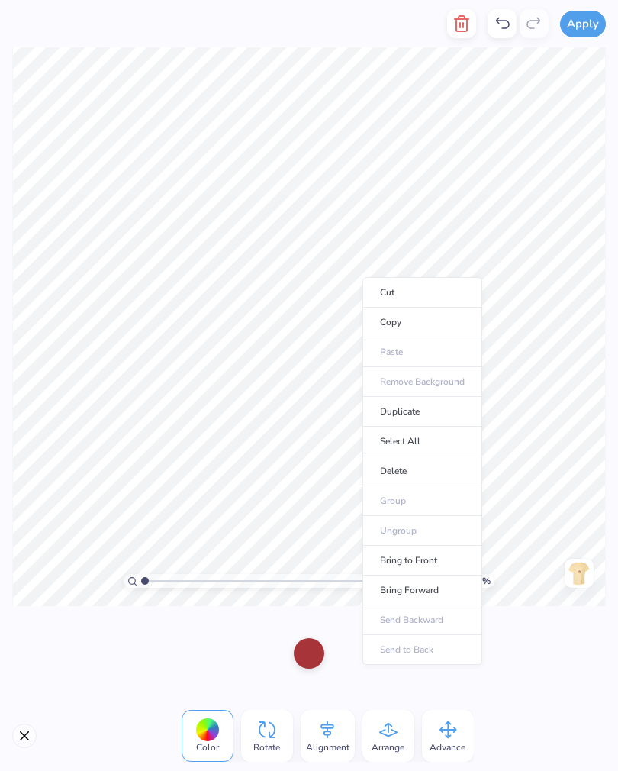
click at [304, 653] on div at bounding box center [309, 653] width 31 height 31
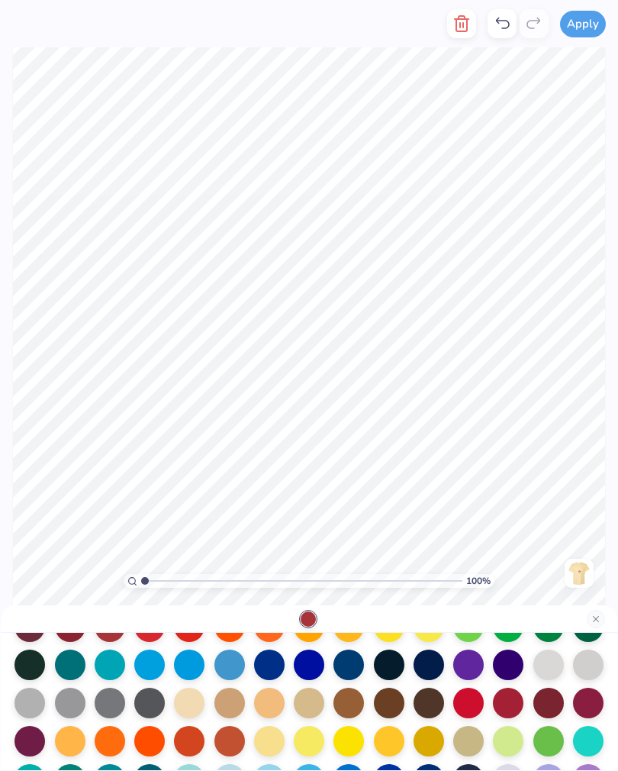
scroll to position [120, 0]
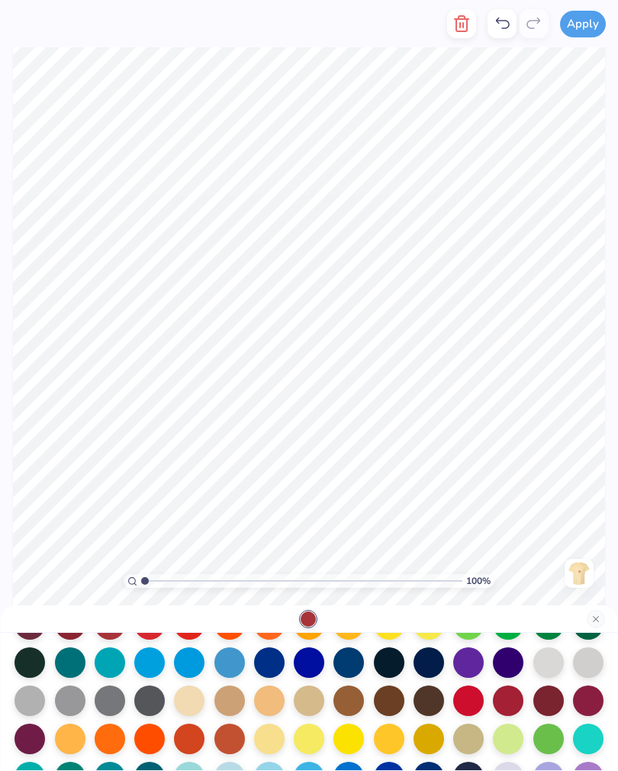
click at [301, 678] on div at bounding box center [309, 662] width 31 height 31
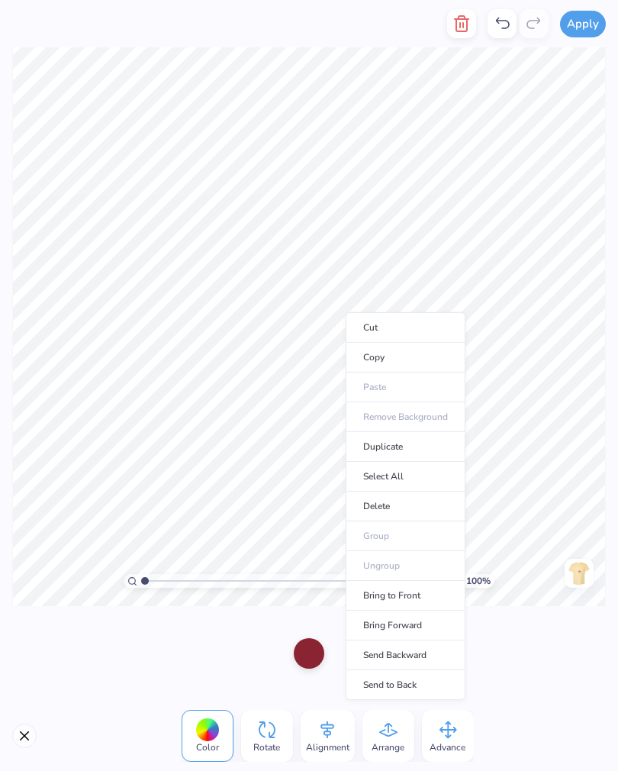
click at [316, 662] on div at bounding box center [309, 653] width 31 height 31
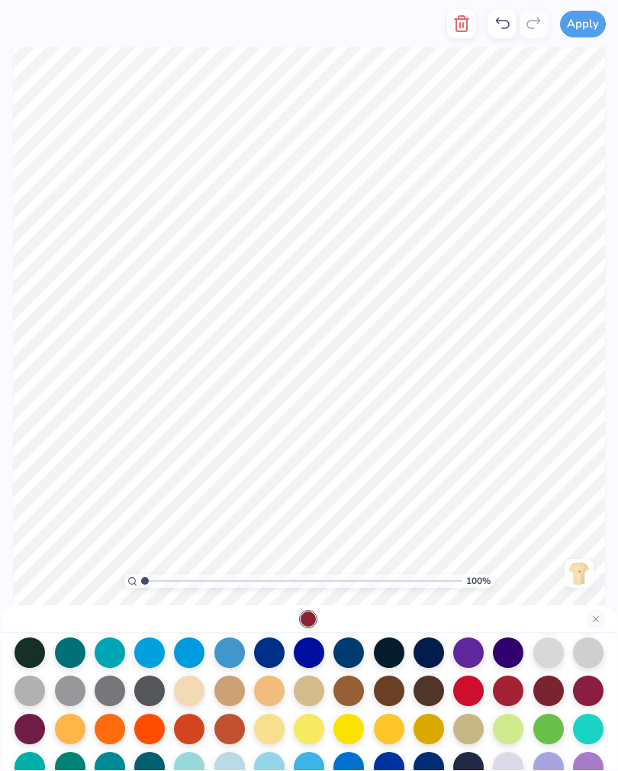
scroll to position [131, 0]
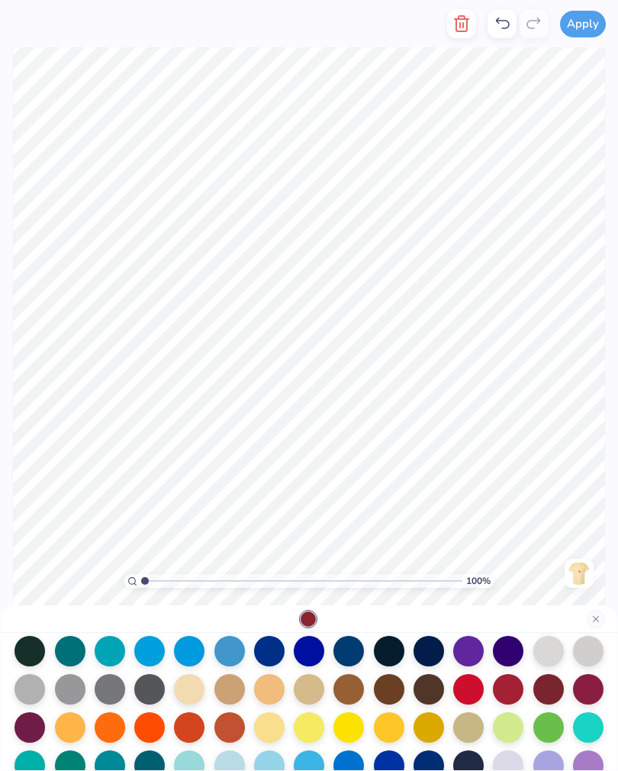
click at [344, 655] on div at bounding box center [348, 651] width 31 height 31
click at [350, 648] on div at bounding box center [348, 651] width 31 height 31
click at [307, 648] on div at bounding box center [309, 651] width 31 height 31
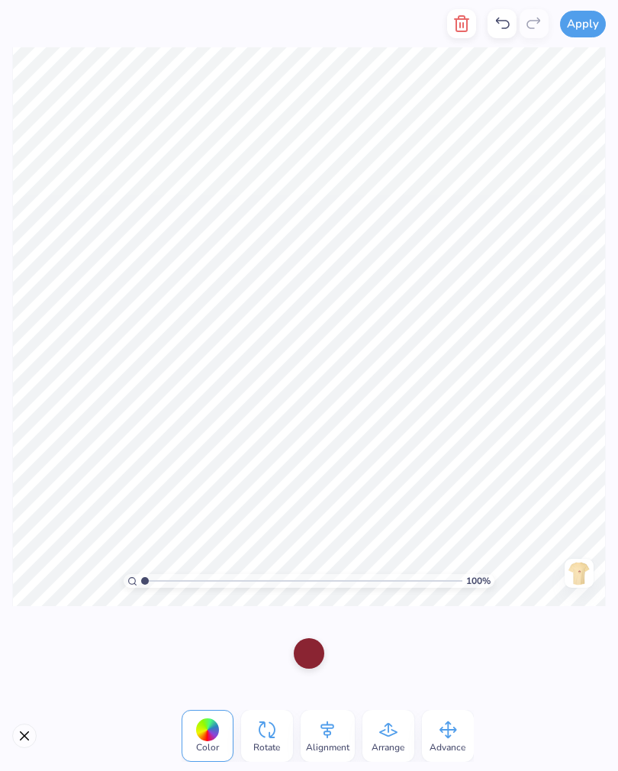
click at [308, 645] on div at bounding box center [309, 653] width 31 height 31
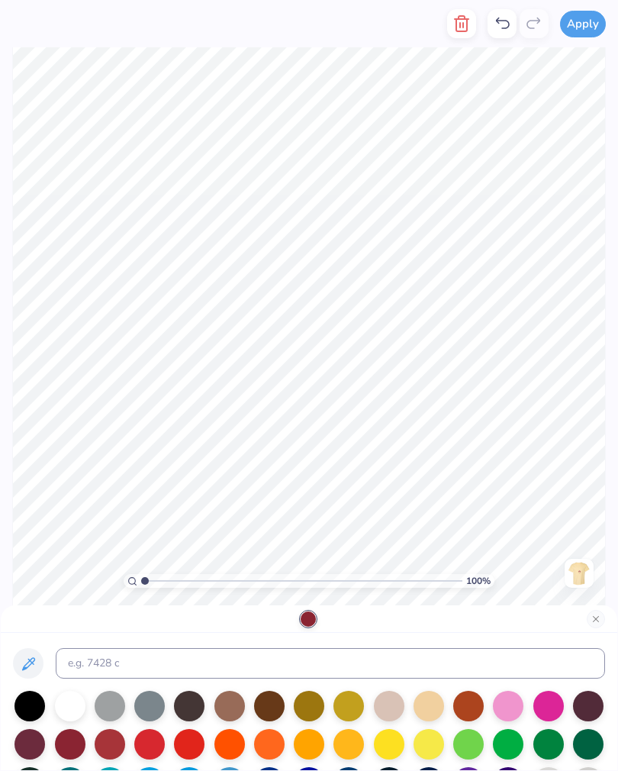
scroll to position [105, 0]
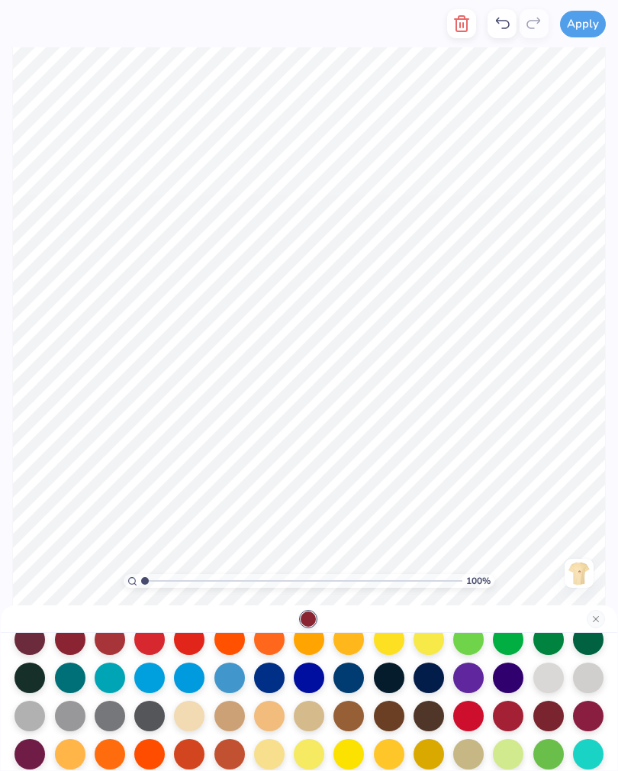
click at [313, 670] on div at bounding box center [309, 677] width 31 height 31
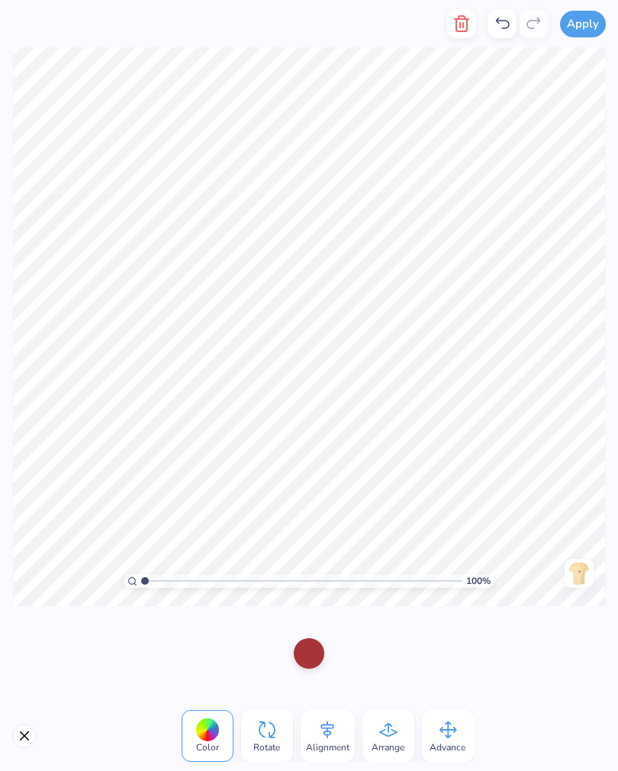
click at [314, 665] on div at bounding box center [309, 653] width 31 height 31
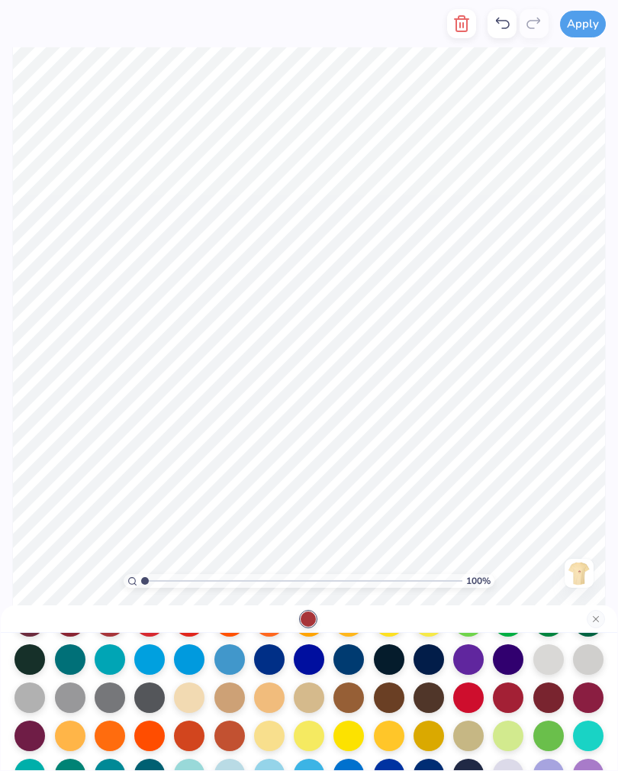
scroll to position [125, 0]
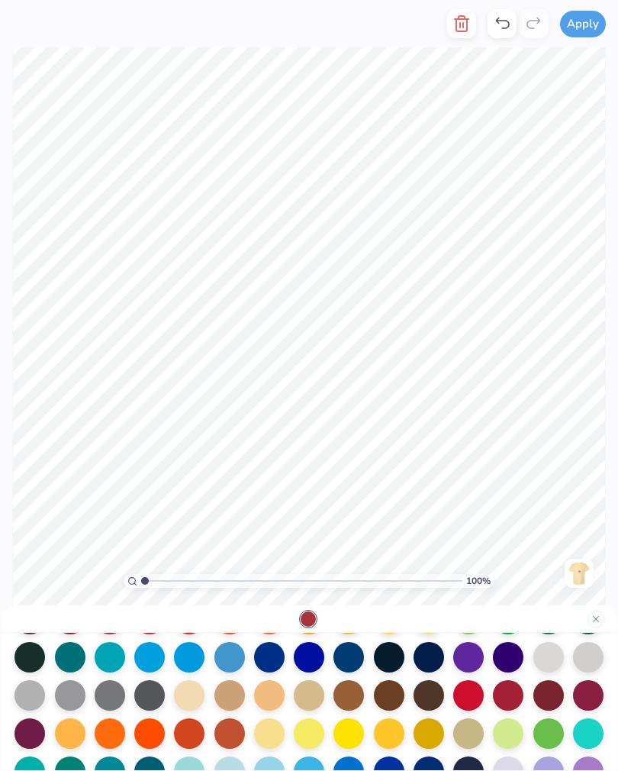
click at [296, 649] on div at bounding box center [309, 657] width 31 height 31
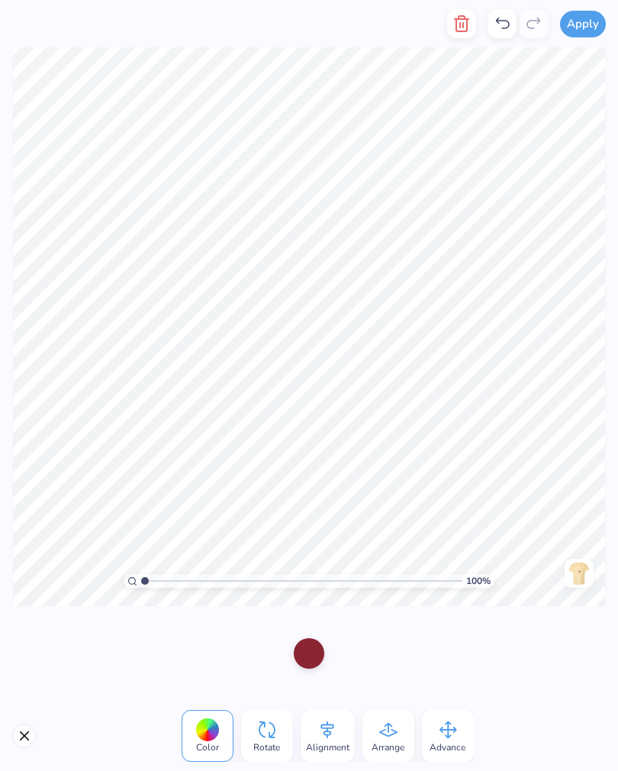
click at [312, 649] on div at bounding box center [309, 653] width 31 height 31
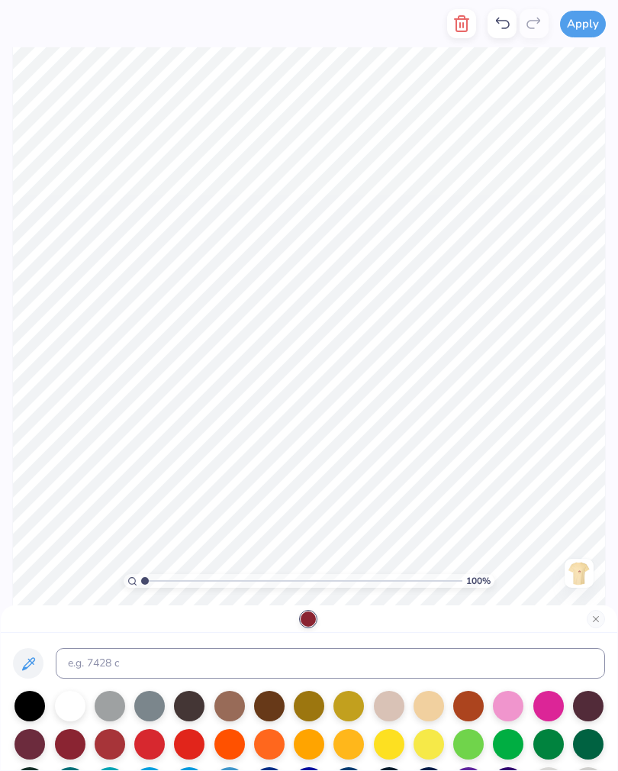
scroll to position [84, 0]
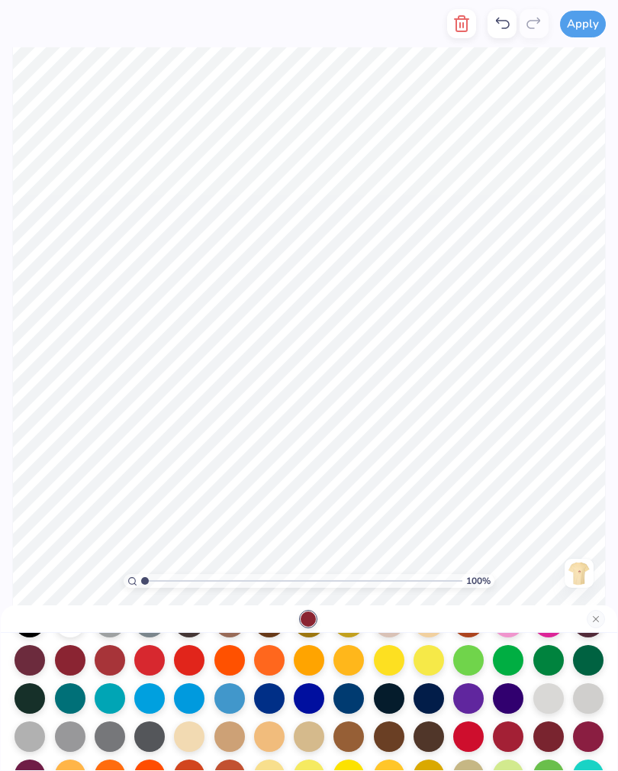
click at [311, 701] on div at bounding box center [309, 698] width 31 height 31
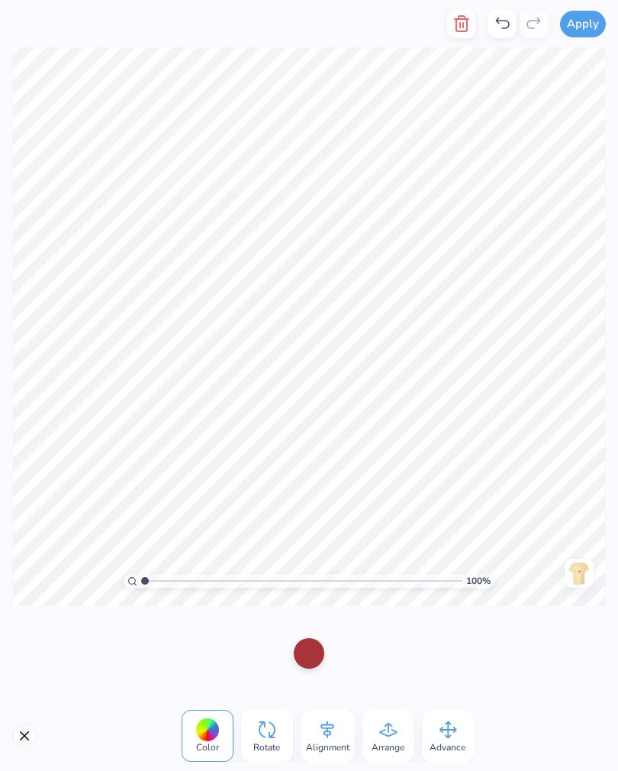
click at [309, 651] on div at bounding box center [309, 653] width 31 height 31
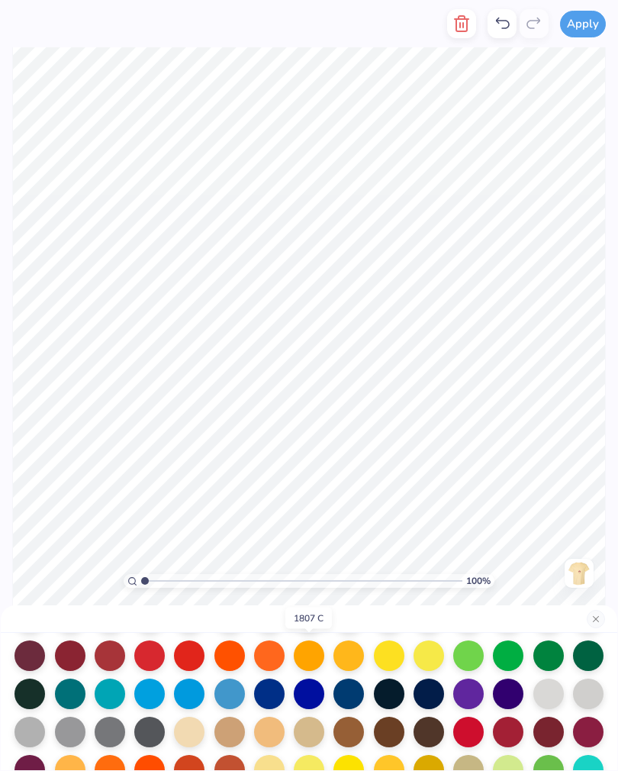
scroll to position [112, 0]
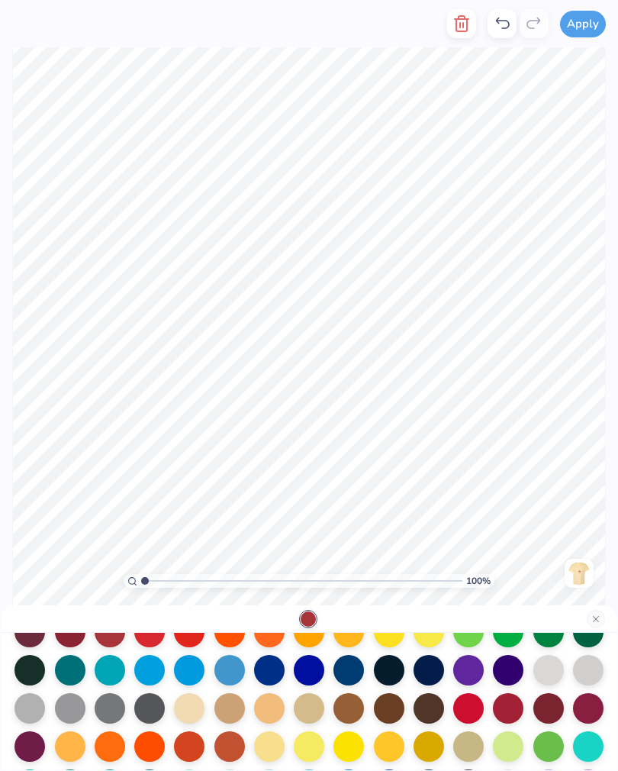
click at [308, 678] on div at bounding box center [309, 670] width 31 height 31
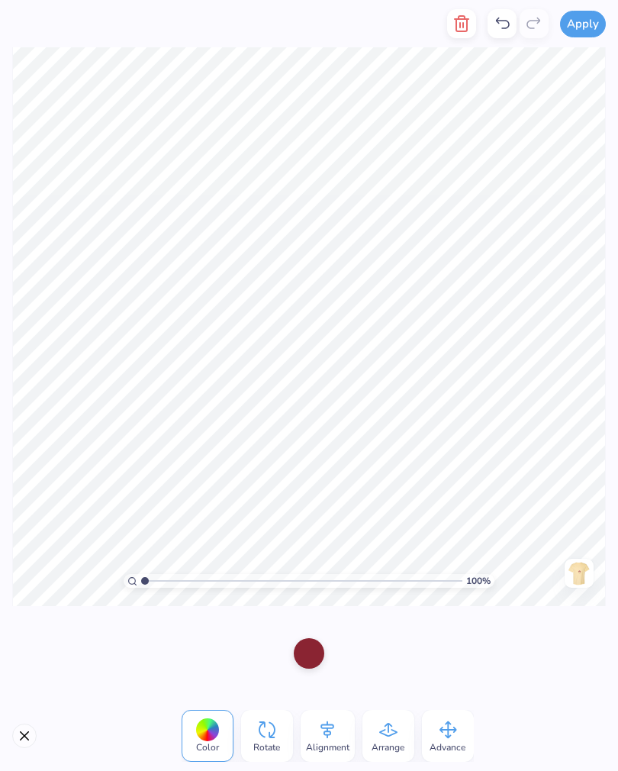
click at [310, 664] on div at bounding box center [309, 653] width 31 height 31
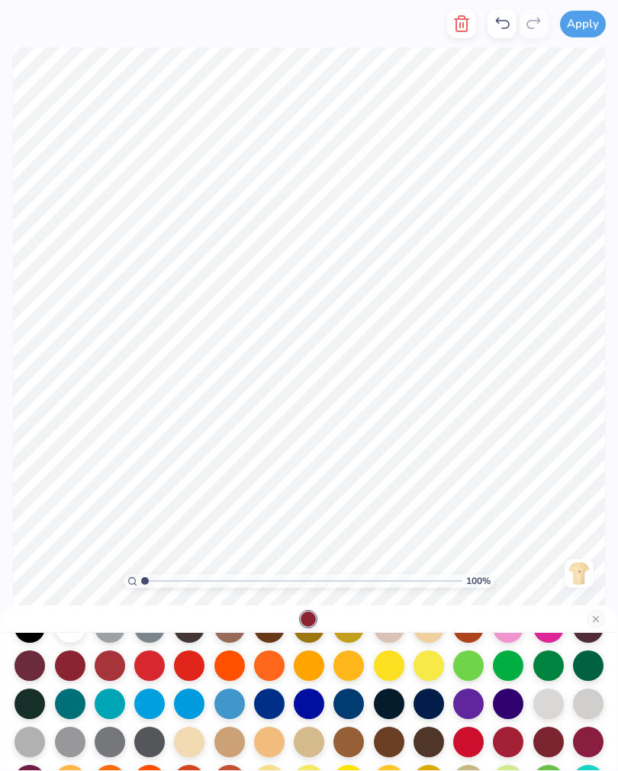
scroll to position [83, 0]
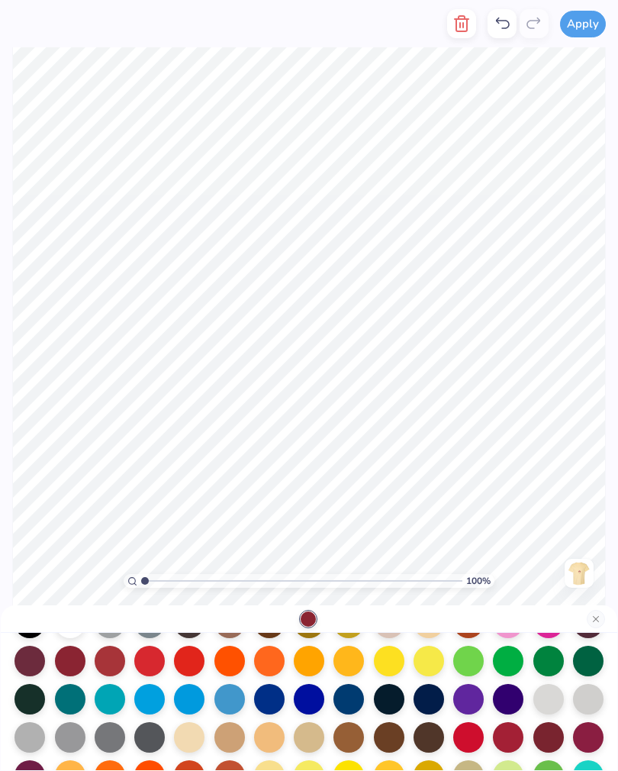
click at [314, 705] on div at bounding box center [309, 699] width 31 height 31
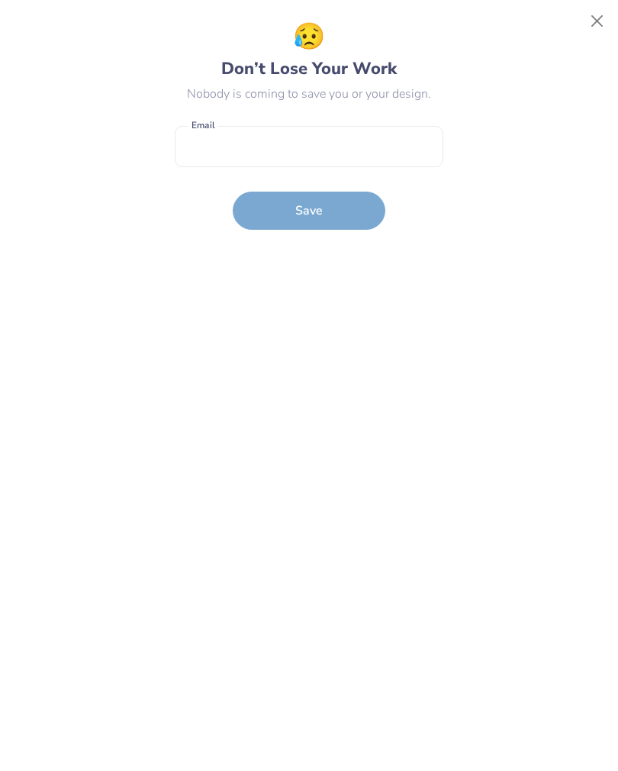
click at [595, 21] on button "Close" at bounding box center [597, 21] width 29 height 29
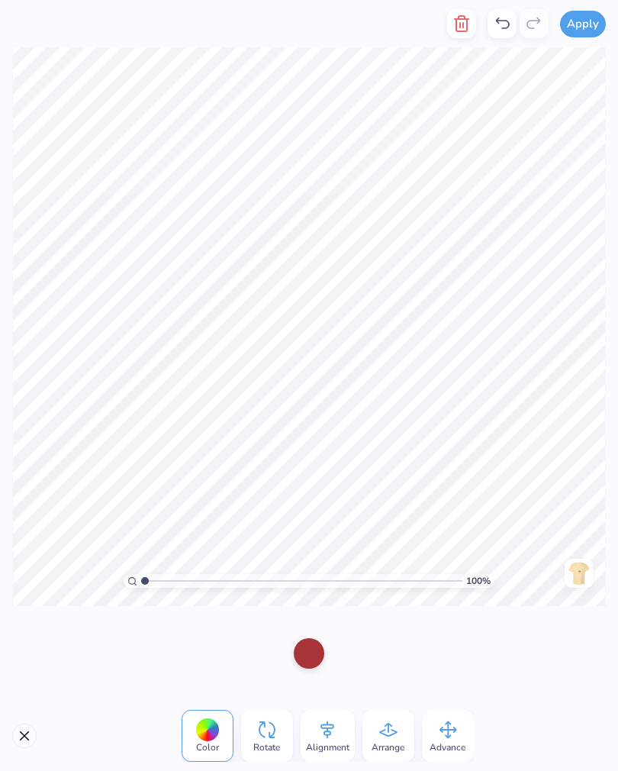
click at [308, 662] on div at bounding box center [309, 653] width 31 height 31
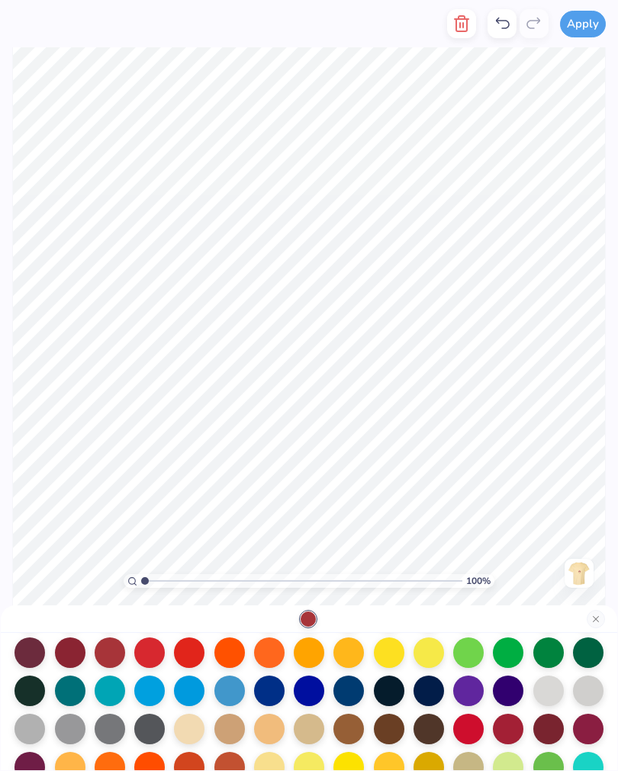
scroll to position [90, 0]
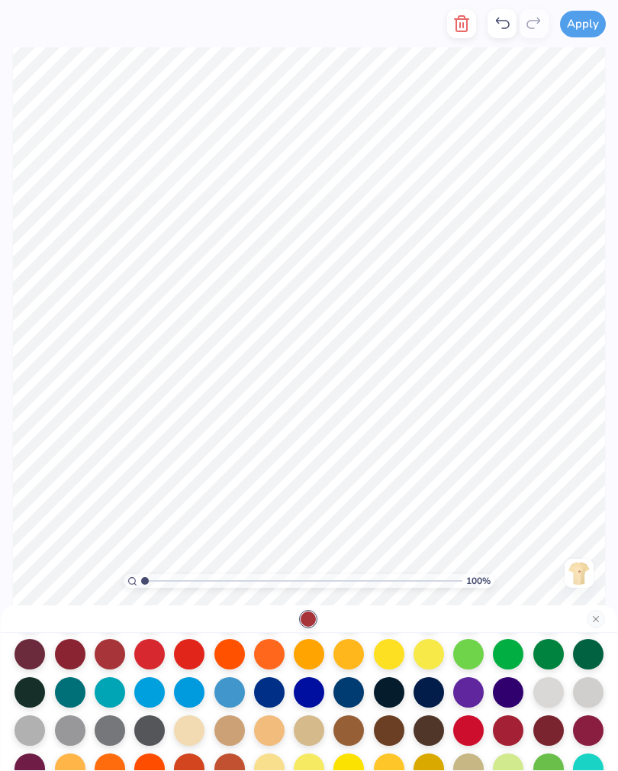
click at [309, 691] on div at bounding box center [309, 692] width 31 height 31
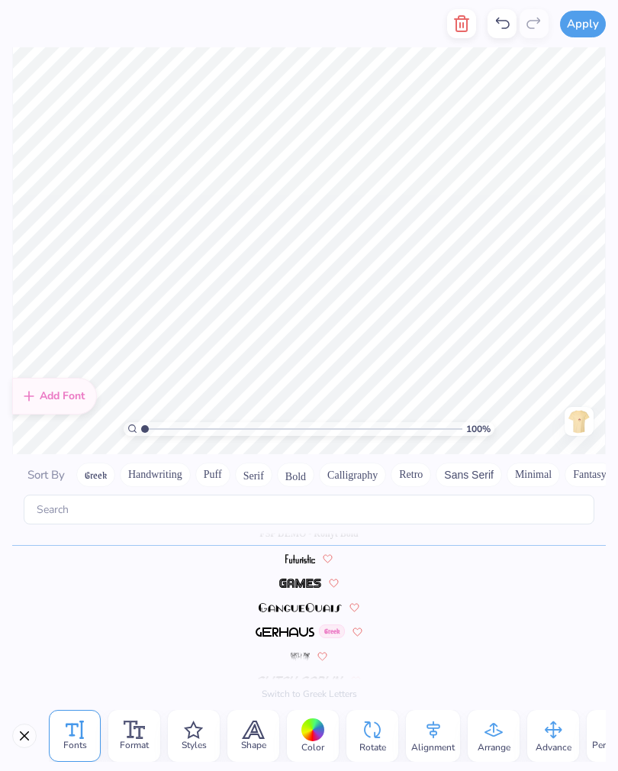
scroll to position [3064, 0]
click at [149, 743] on span "Format" at bounding box center [134, 745] width 29 height 12
type textarea "B"
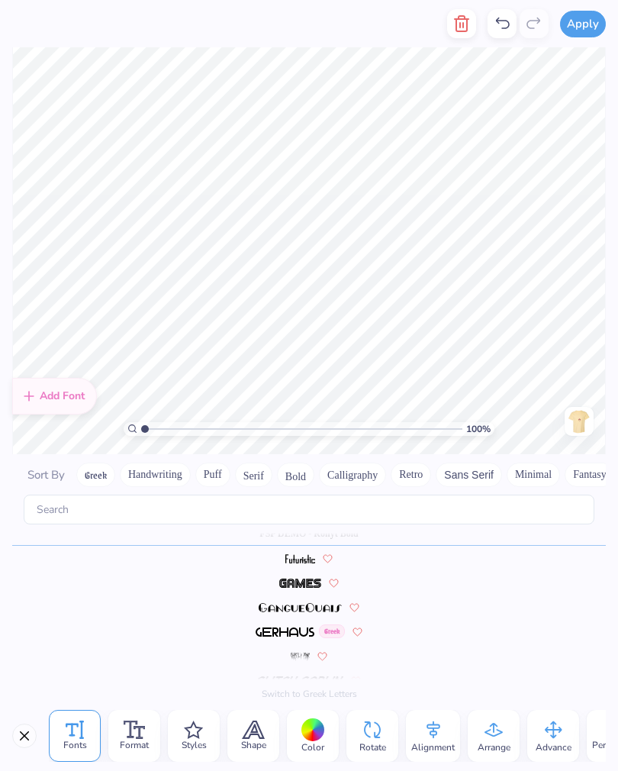
type textarea "womens club volleyball"
